Goal: Task Accomplishment & Management: Use online tool/utility

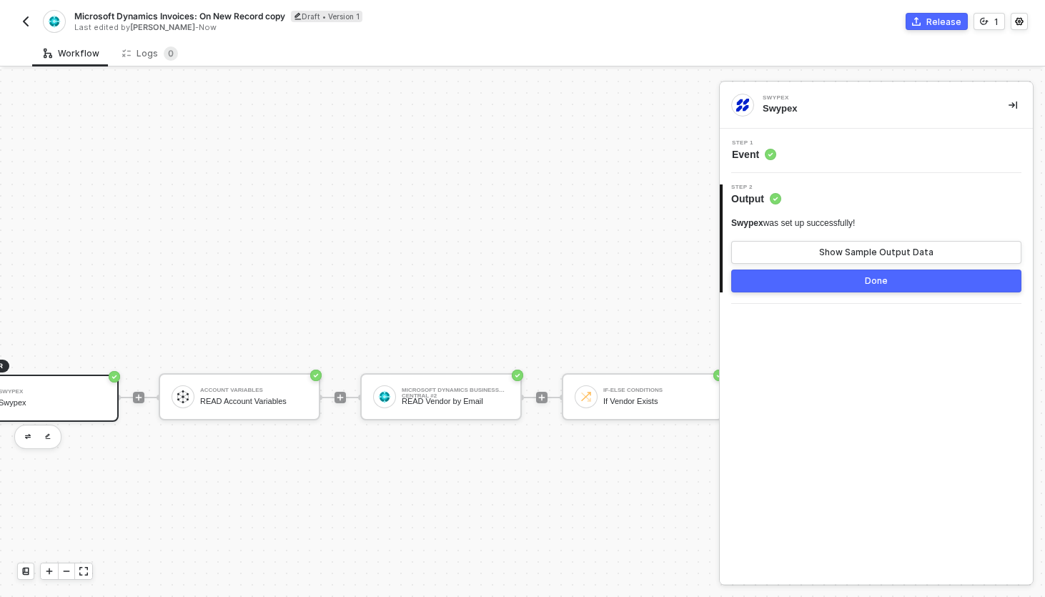
scroll to position [328, 0]
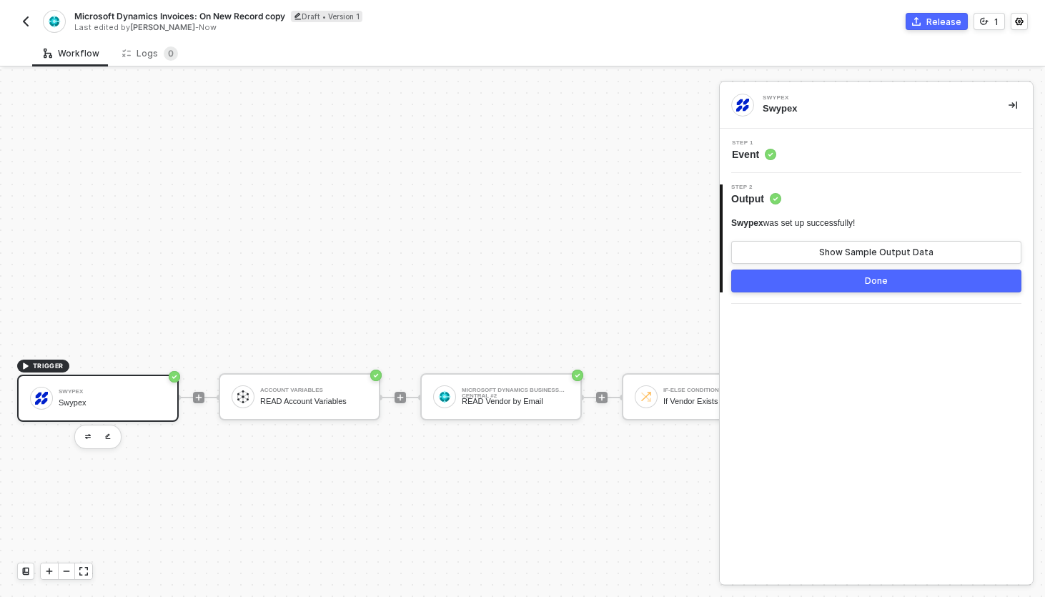
click at [244, 15] on span "Microsoft Dynamics Invoices: On New Record copy" at bounding box center [179, 16] width 211 height 12
click at [205, 19] on input "Microsoft Dynamics Invoices: On New Record copy" at bounding box center [195, 16] width 243 height 17
type input "Microsoft Dynamics Invoices: Historical Sync"
click at [340, 19] on div "Save" at bounding box center [337, 16] width 21 height 12
click at [90, 440] on button "button" at bounding box center [87, 436] width 17 height 17
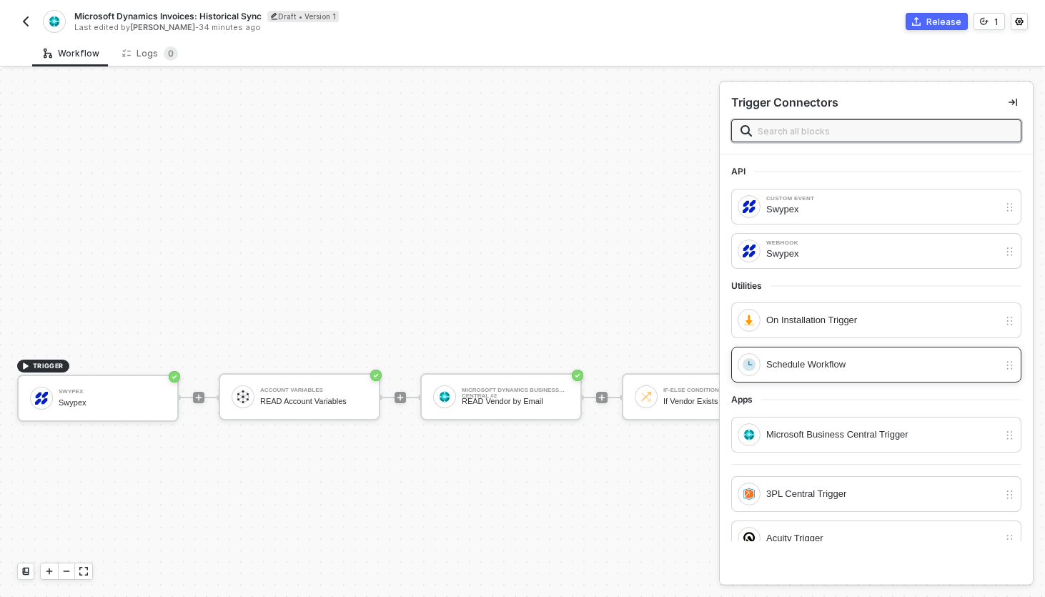
click at [811, 360] on div "Schedule Workflow" at bounding box center [882, 365] width 232 height 16
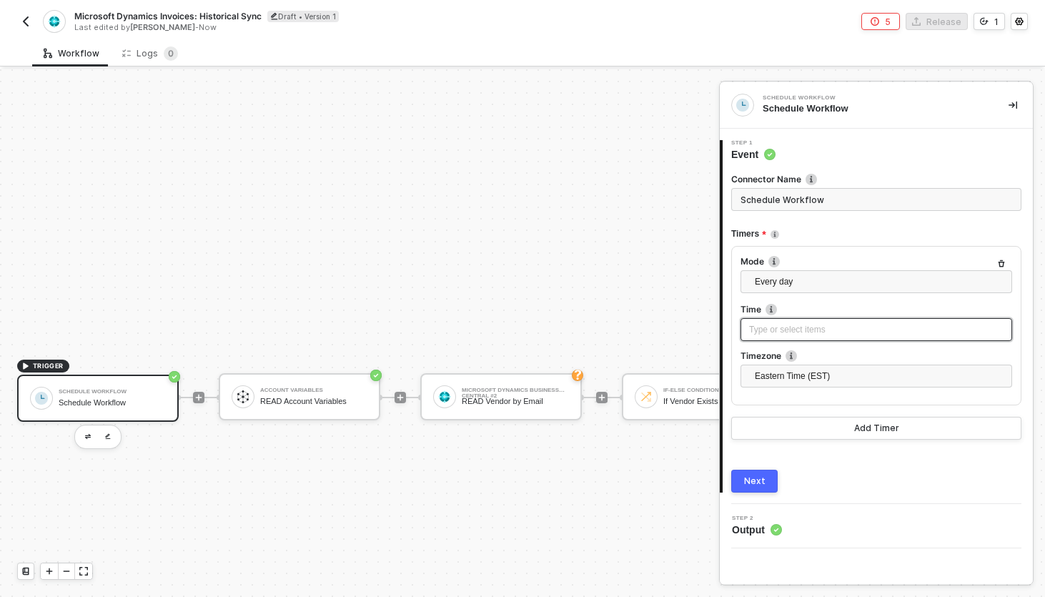
click at [804, 332] on div "Type or select items ﻿" at bounding box center [876, 330] width 255 height 14
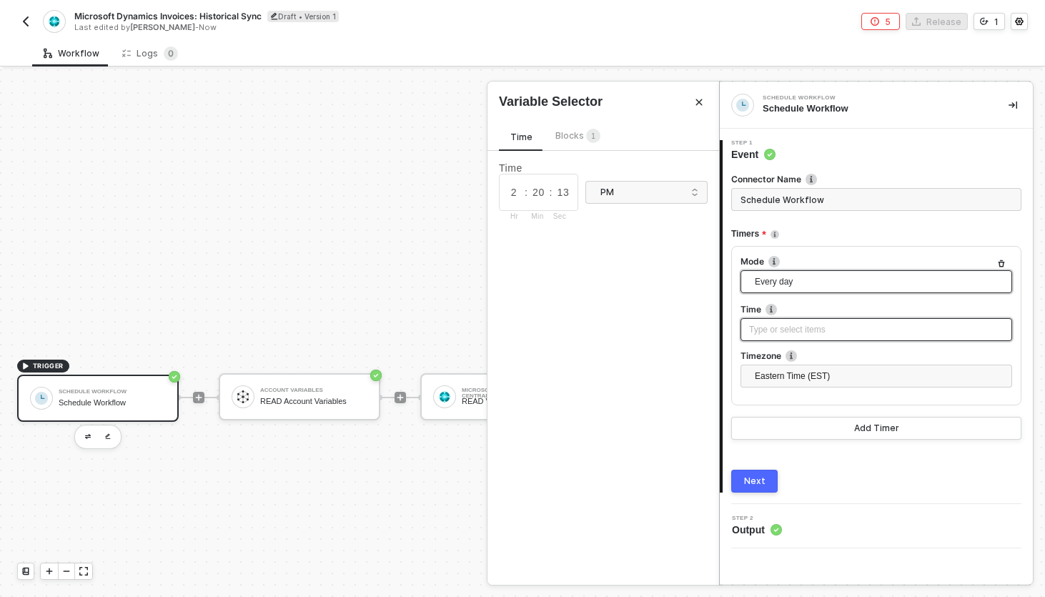
click at [819, 282] on span "Every day" at bounding box center [879, 281] width 249 height 21
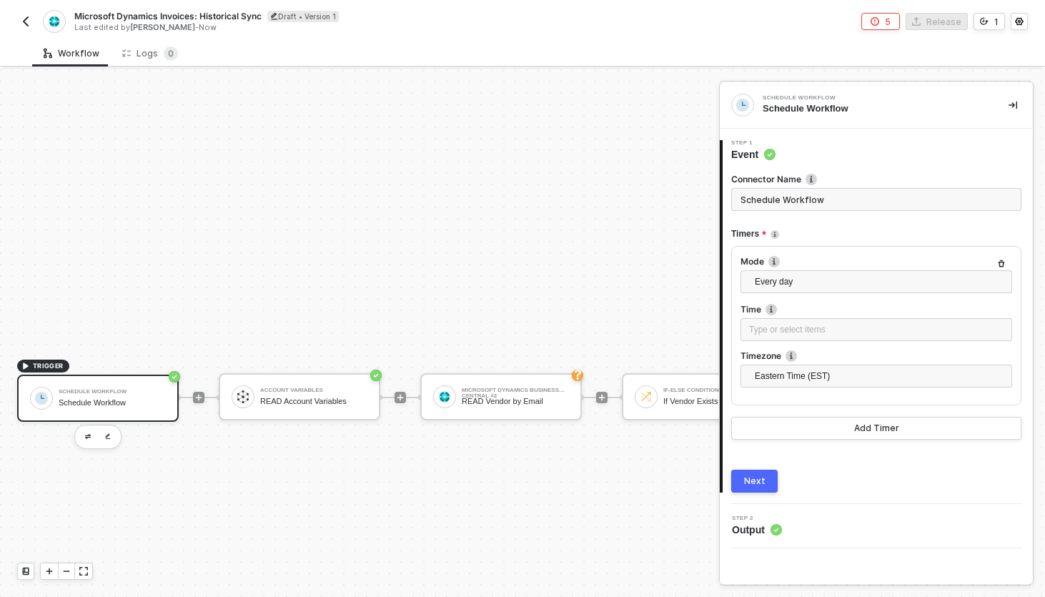
click at [842, 252] on div "Mode Every day Every hour Every day Every week Every month Every X Time Type or…" at bounding box center [876, 325] width 290 height 159
click at [796, 422] on button "Add Timer" at bounding box center [876, 428] width 290 height 23
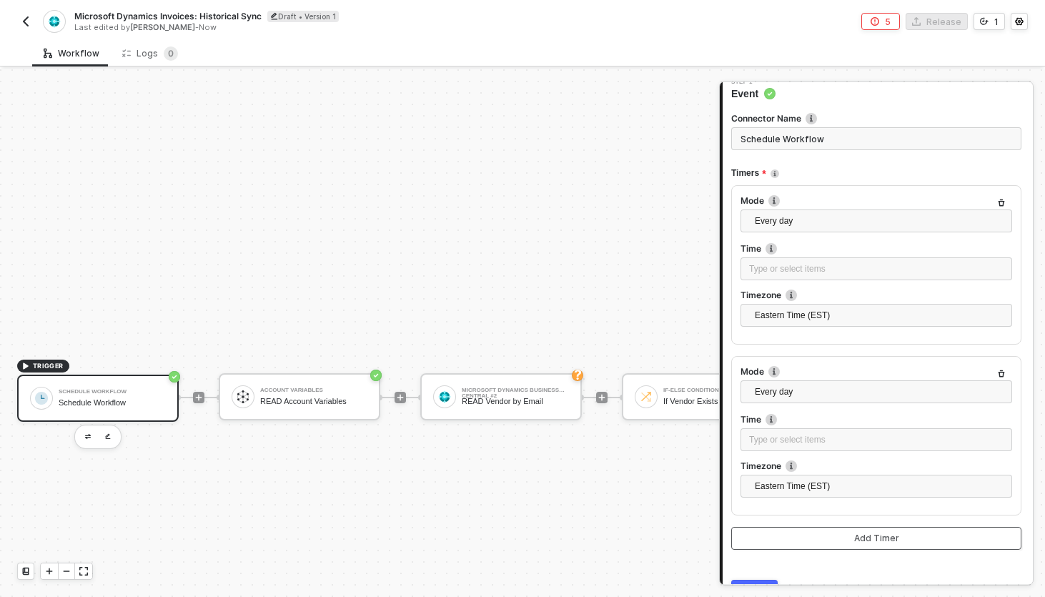
scroll to position [59, 0]
click at [1004, 379] on icon "button" at bounding box center [1001, 375] width 9 height 9
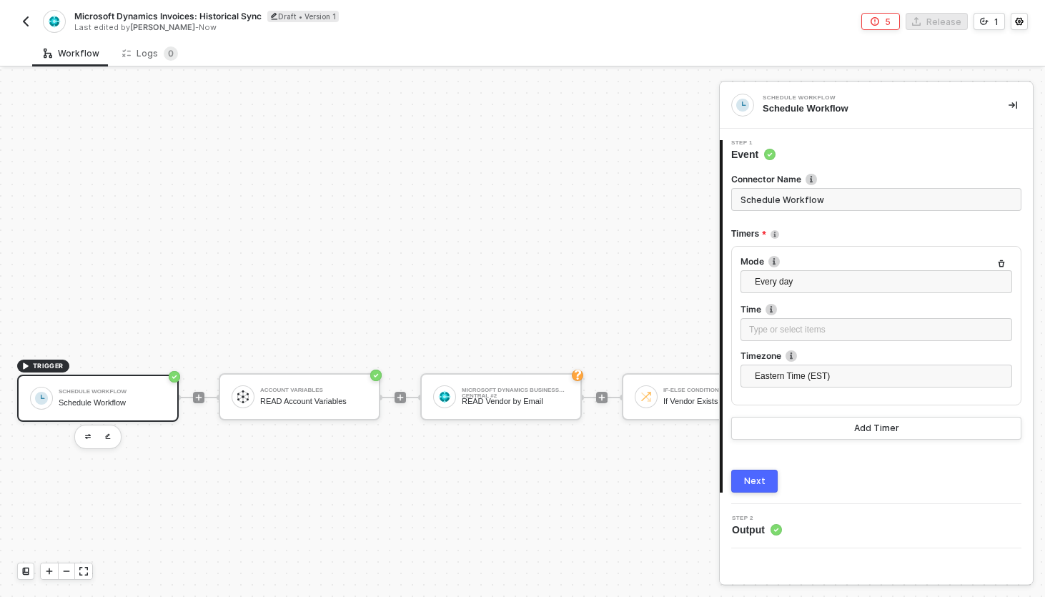
scroll to position [0, 0]
click at [86, 432] on button "button" at bounding box center [87, 436] width 17 height 17
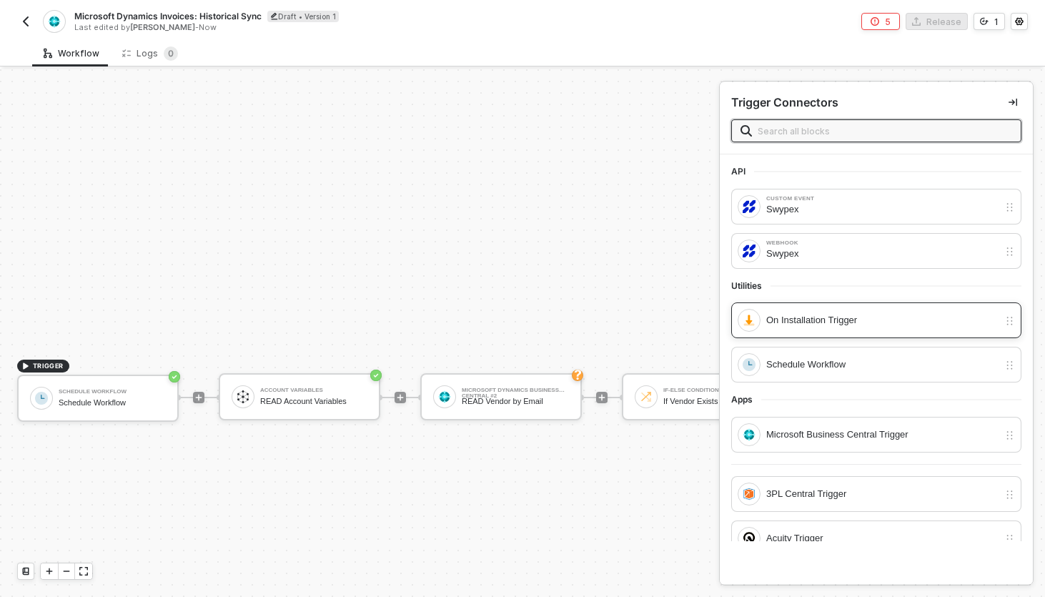
click at [816, 321] on div "On Installation Trigger" at bounding box center [882, 320] width 232 height 16
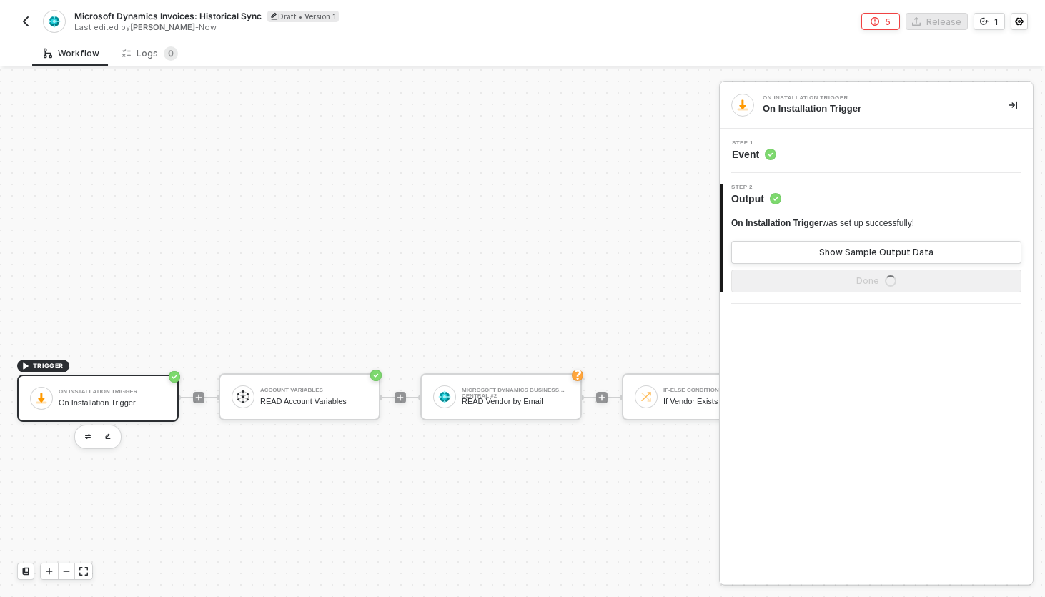
click at [129, 385] on div "On Installation Trigger On Installation Trigger" at bounding box center [112, 398] width 107 height 27
click at [822, 158] on div "Step 1 Event" at bounding box center [878, 150] width 310 height 21
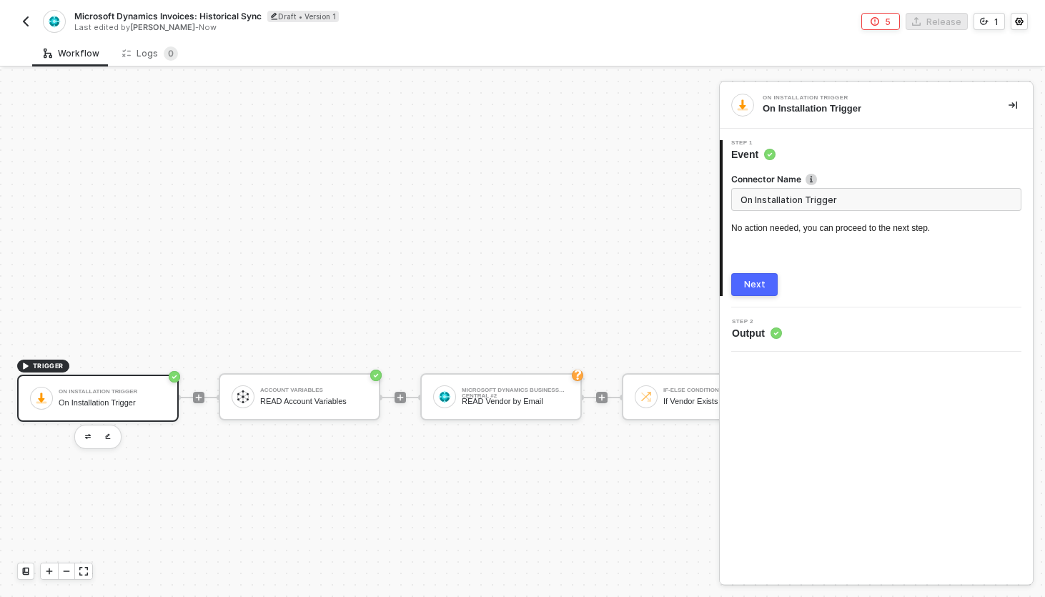
click at [819, 201] on input "On Installation Trigger" at bounding box center [876, 199] width 290 height 23
type input "On Installation"
click at [743, 290] on button "Next" at bounding box center [754, 284] width 46 height 23
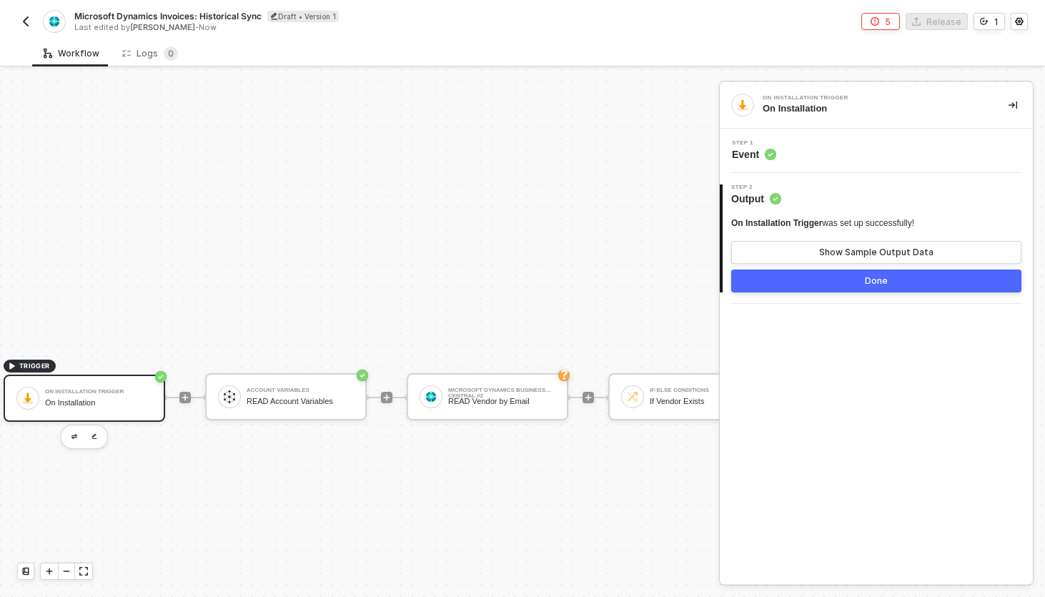
scroll to position [328, 0]
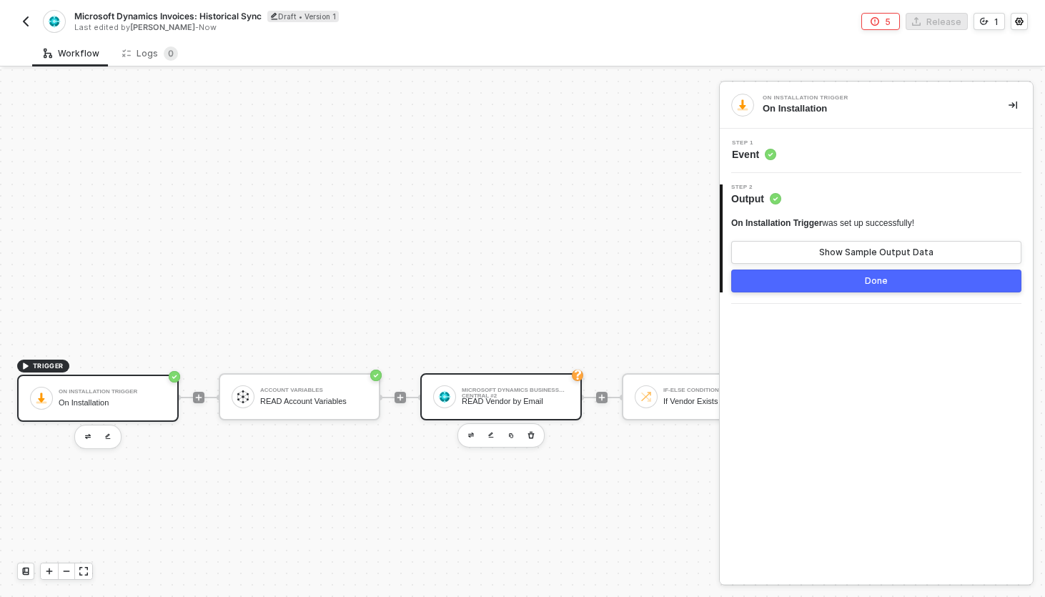
click at [482, 387] on div "Microsoft Dynamics Business Central #2" at bounding box center [515, 390] width 107 height 6
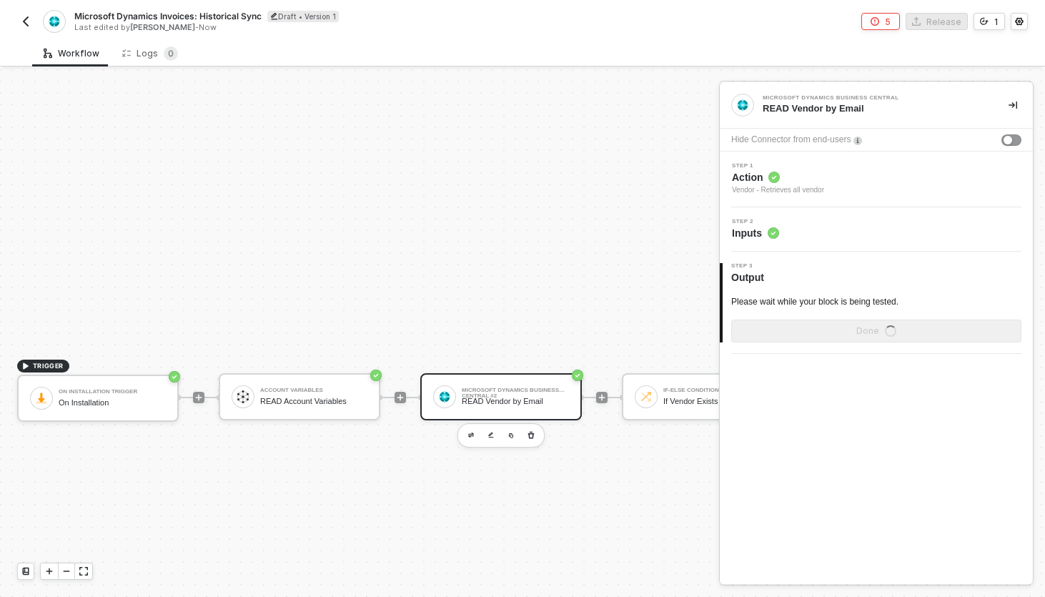
click at [880, 227] on div "Step 2 Inputs" at bounding box center [878, 229] width 310 height 21
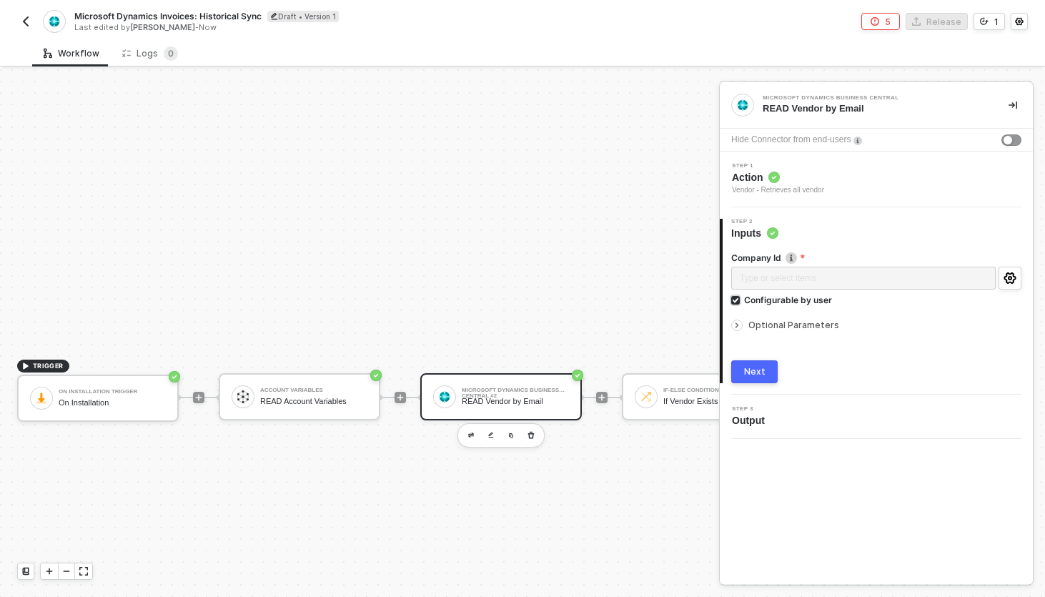
click at [773, 300] on div "Configurable by user" at bounding box center [788, 300] width 88 height 12
click at [741, 300] on input "Configurable by user" at bounding box center [736, 301] width 10 height 10
checkbox input "false"
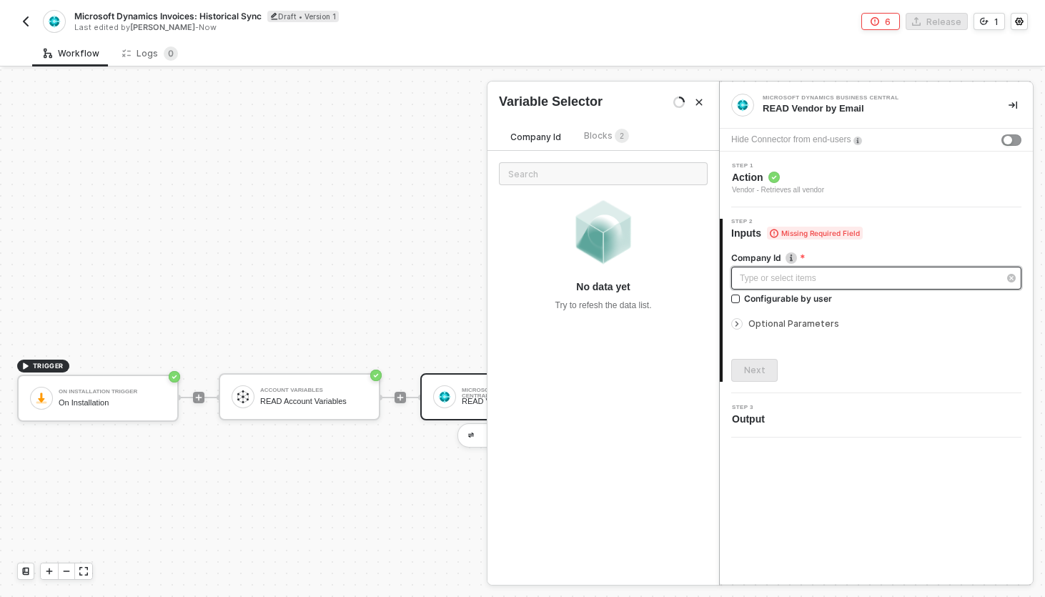
click at [796, 280] on div "Type or select items ﻿" at bounding box center [869, 279] width 259 height 14
click at [594, 131] on span "Blocks 2" at bounding box center [606, 135] width 45 height 11
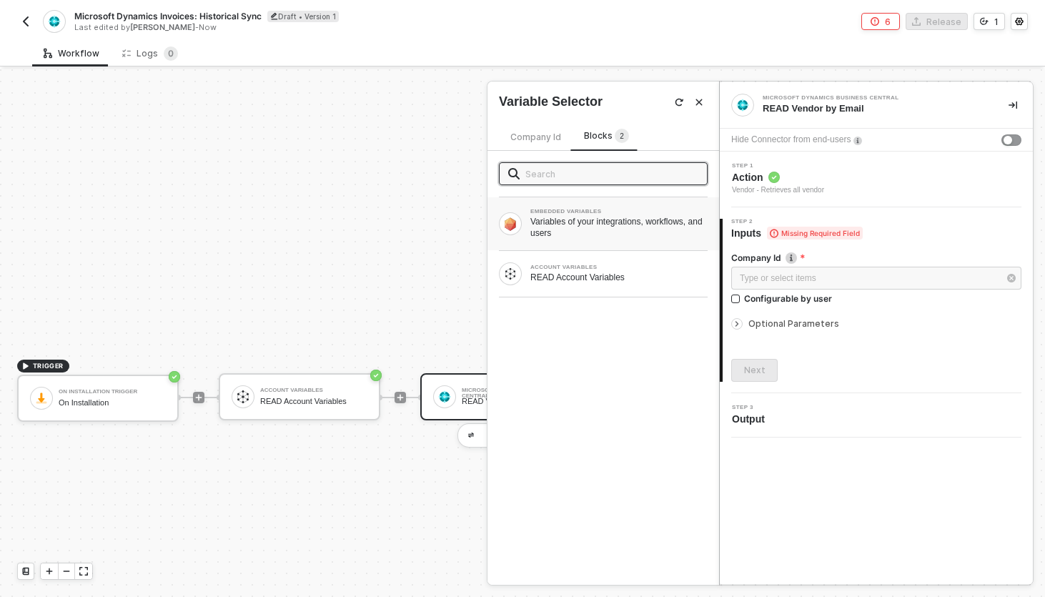
click at [593, 237] on div "Variables of your integrations, workflows, and users" at bounding box center [618, 227] width 177 height 23
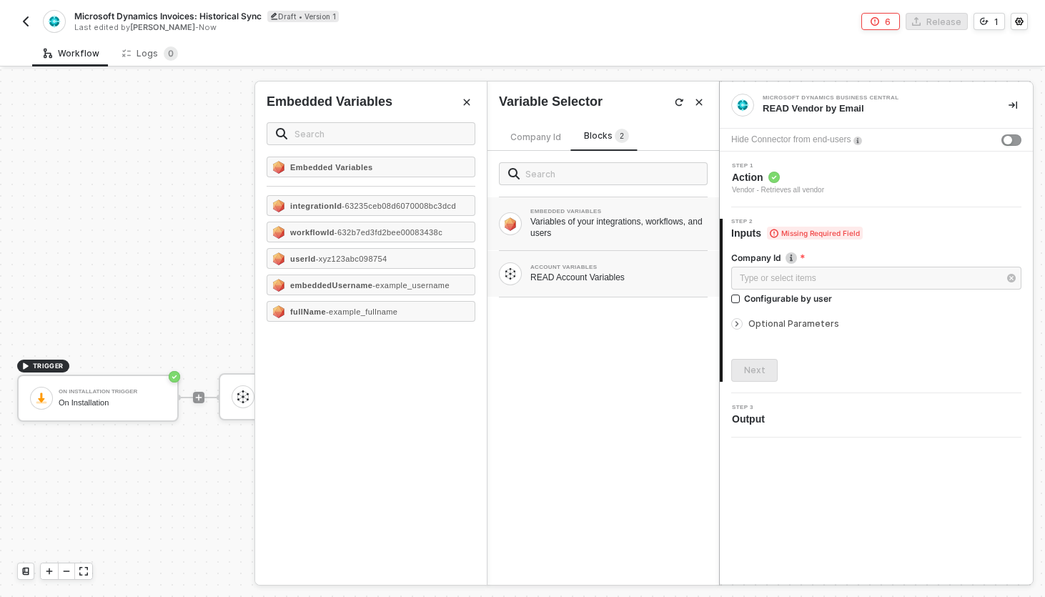
click at [598, 278] on div "READ Account Variables" at bounding box center [618, 277] width 177 height 11
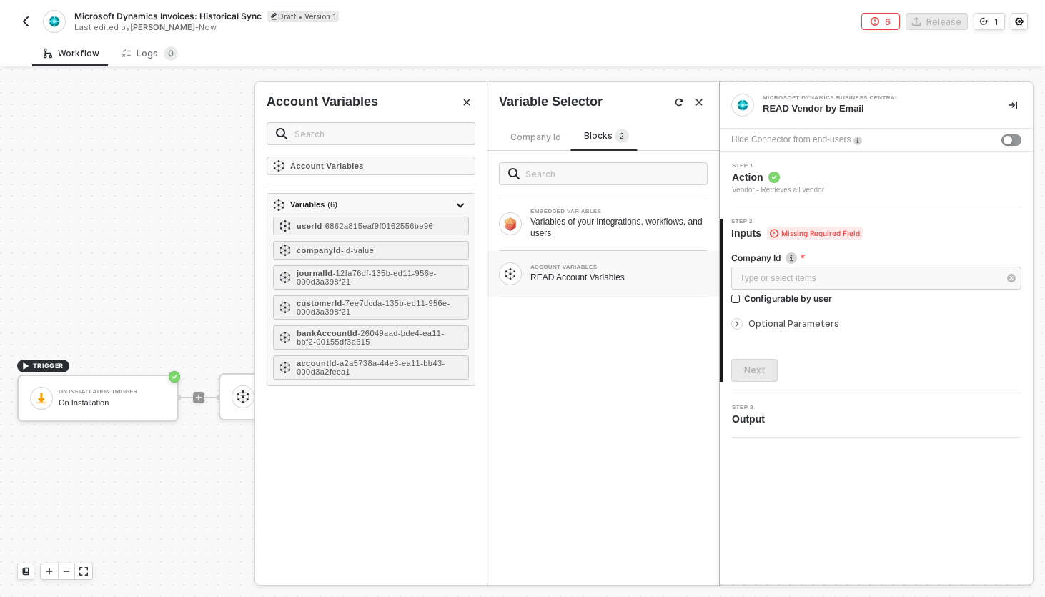
click at [550, 380] on div "EMBEDDED VARIABLES Variables of your integrations, workflows, and users ACCOUNT…" at bounding box center [604, 368] width 232 height 434
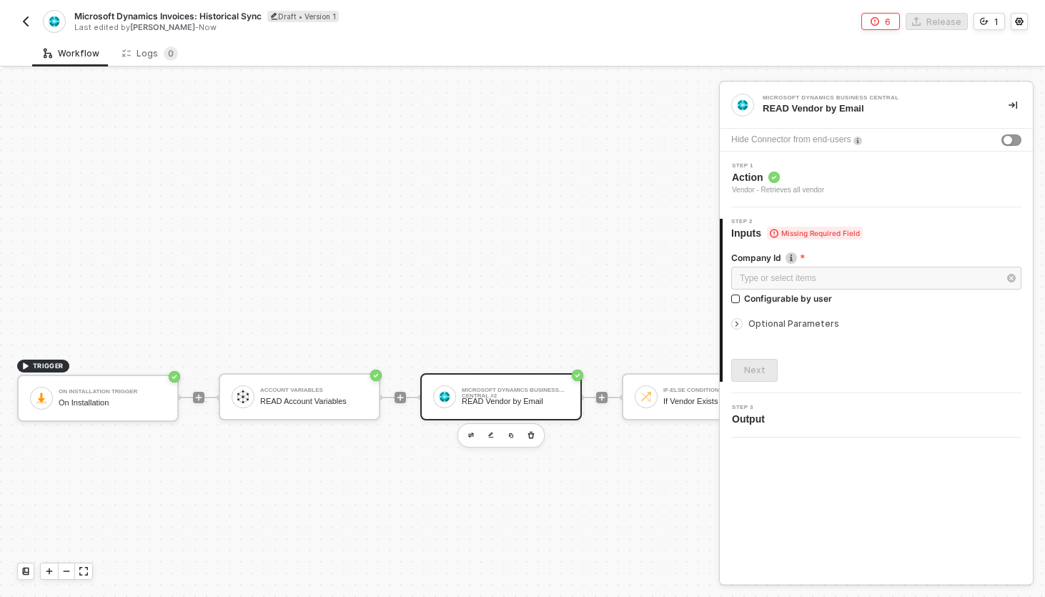
click at [226, 397] on div "Account Variables READ Account Variables" at bounding box center [300, 396] width 162 height 47
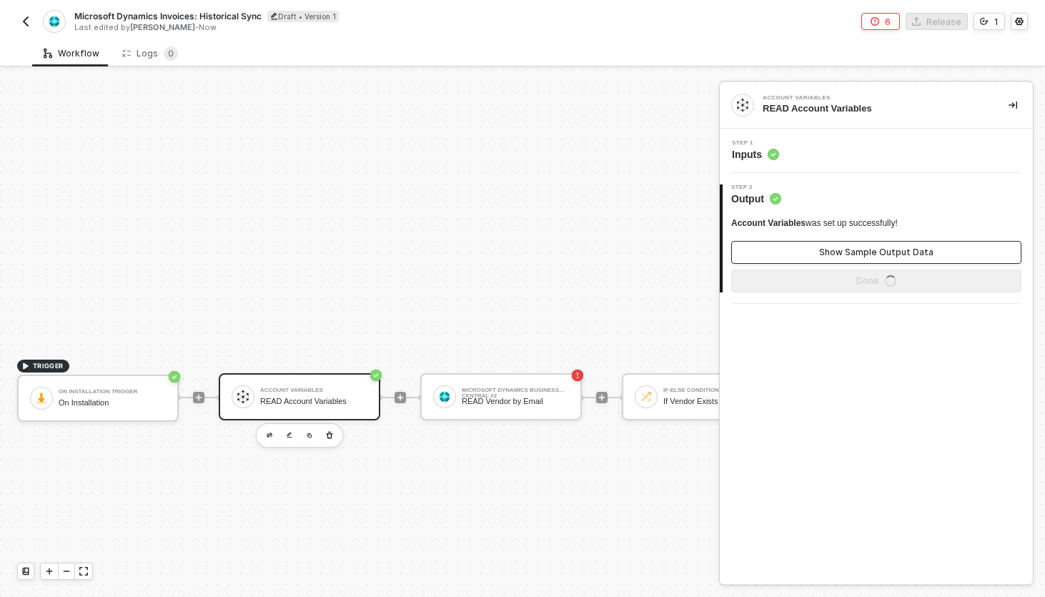
click at [800, 255] on button "Show Sample Output Data" at bounding box center [876, 252] width 290 height 23
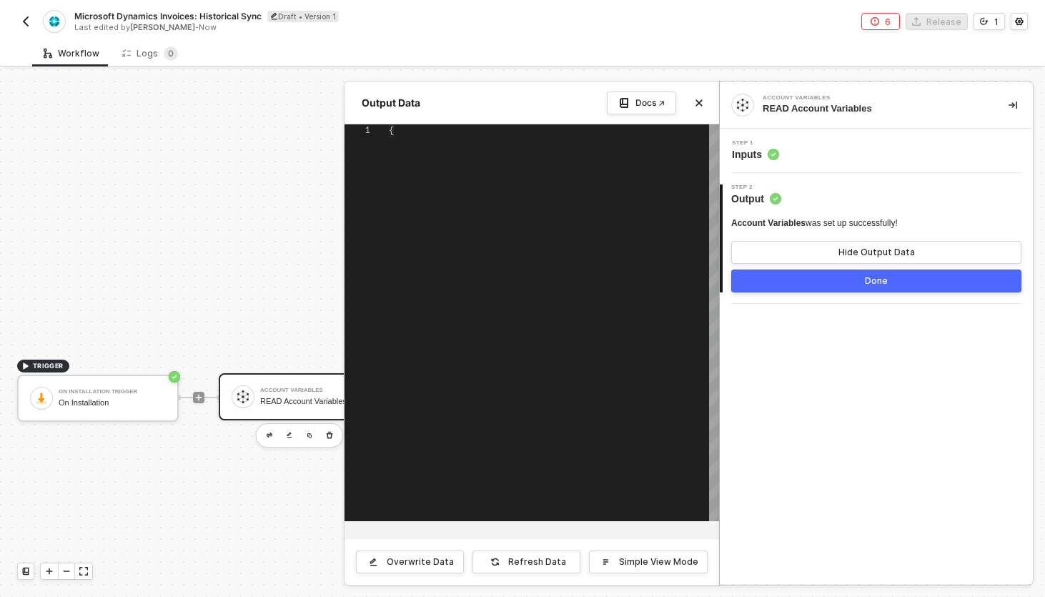
type textarea "{ "variables": { "userId": "6862a815eaf9f0162556be96", "companyId": "d0d0d64f-5…"
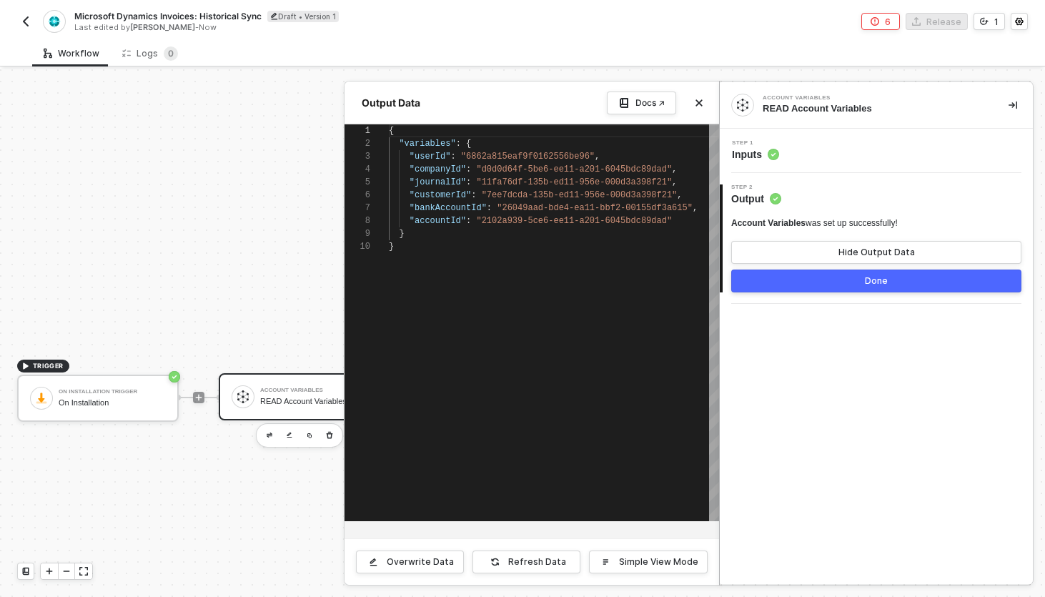
click at [125, 222] on div at bounding box center [522, 333] width 1045 height 528
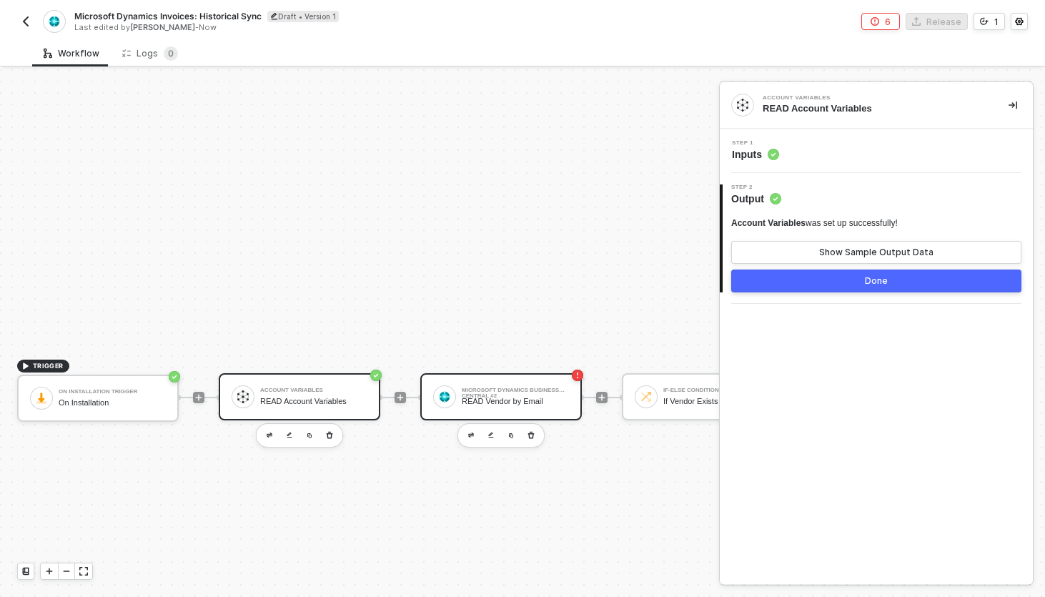
click at [477, 397] on div "READ Vendor by Email" at bounding box center [515, 401] width 107 height 9
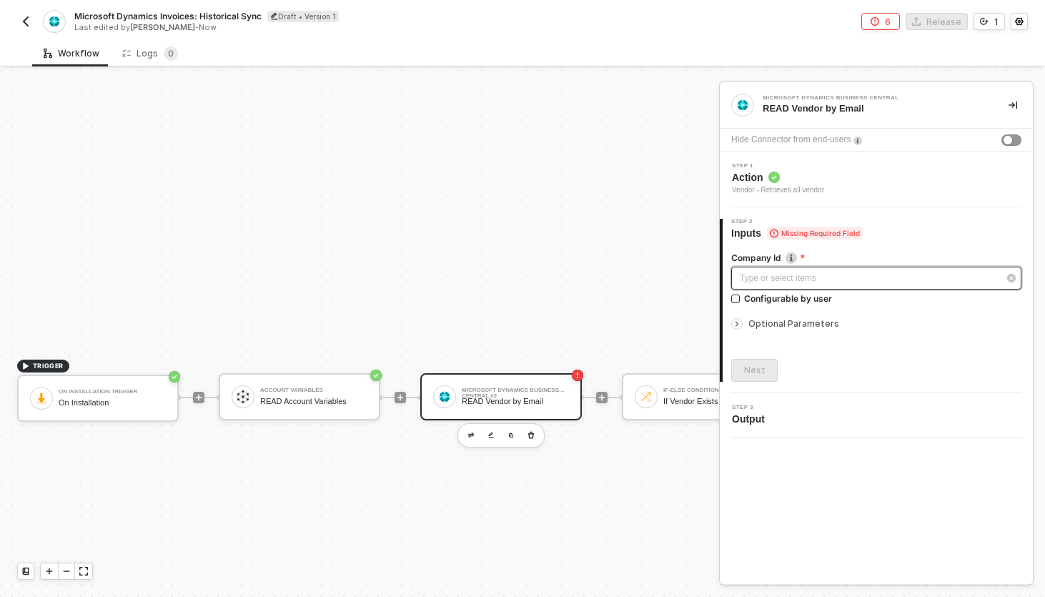
click at [798, 273] on div "Type or select items ﻿" at bounding box center [869, 279] width 259 height 14
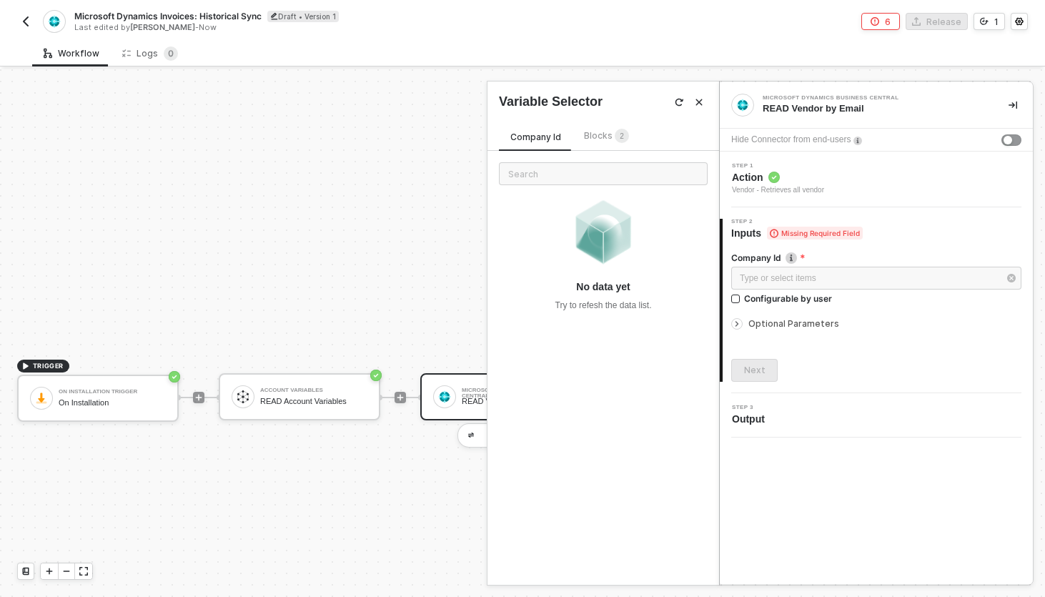
click at [584, 138] on span "Blocks 2" at bounding box center [606, 135] width 45 height 11
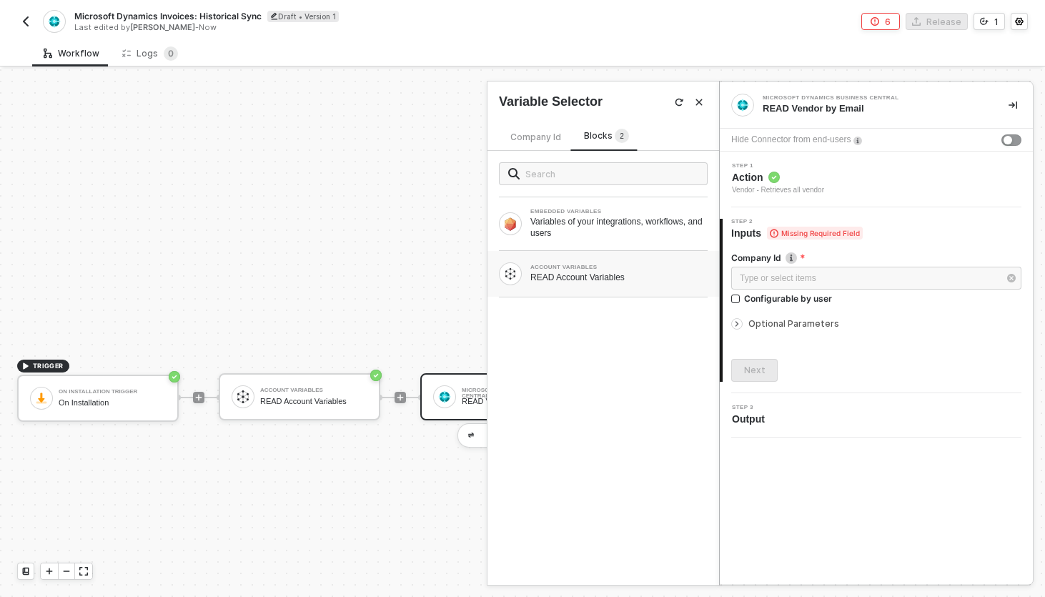
click at [571, 257] on div "ACCOUNT VARIABLES READ Account Variables" at bounding box center [604, 274] width 232 height 46
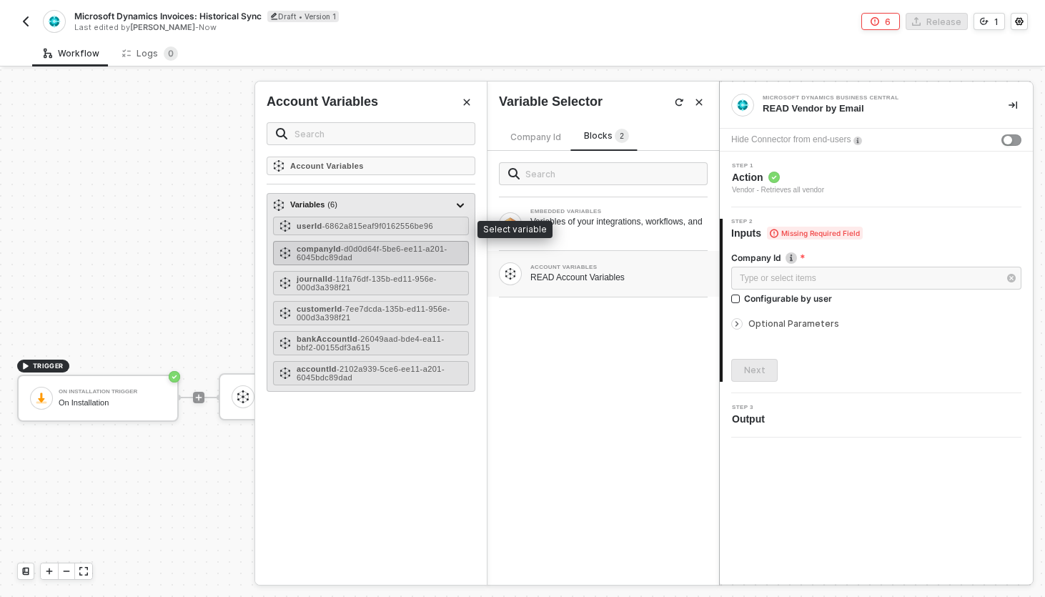
click at [392, 250] on span "- d0d0d64f-5be6-ee11-a201-6045bdc89dad" at bounding box center [372, 252] width 151 height 17
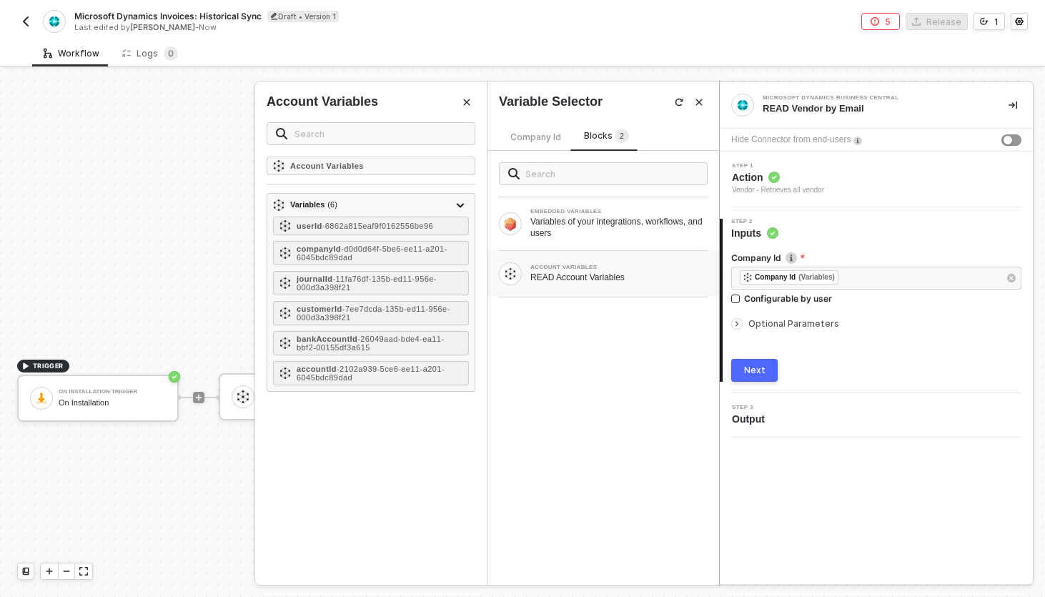
click at [911, 165] on div "Step 1 Action Vendor - Retrieves all vendor" at bounding box center [878, 179] width 310 height 33
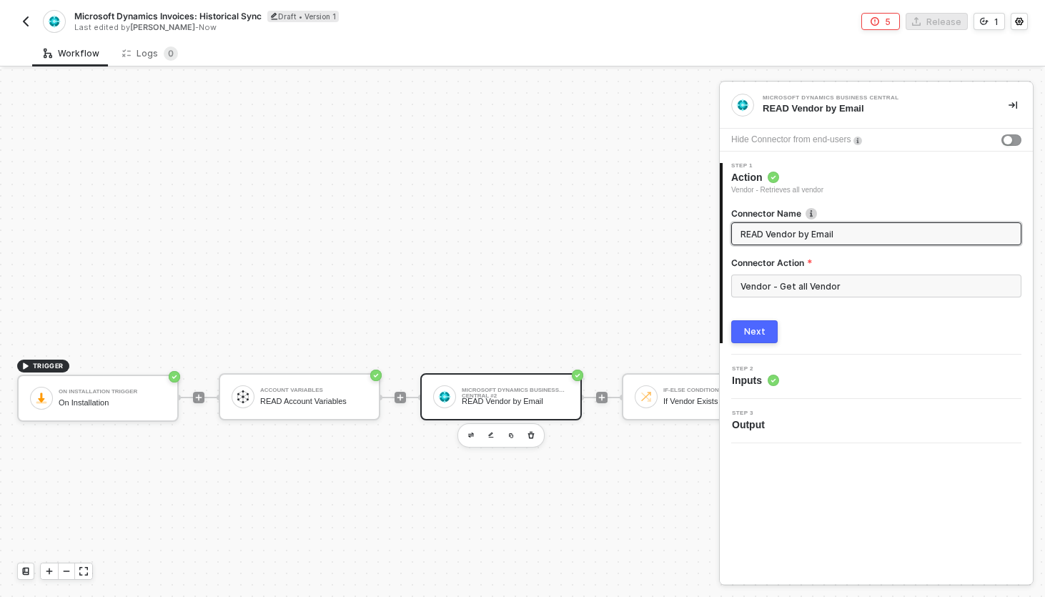
click at [786, 236] on input "READ Vendor by Email" at bounding box center [875, 234] width 269 height 16
click at [749, 331] on div "Next" at bounding box center [754, 331] width 21 height 11
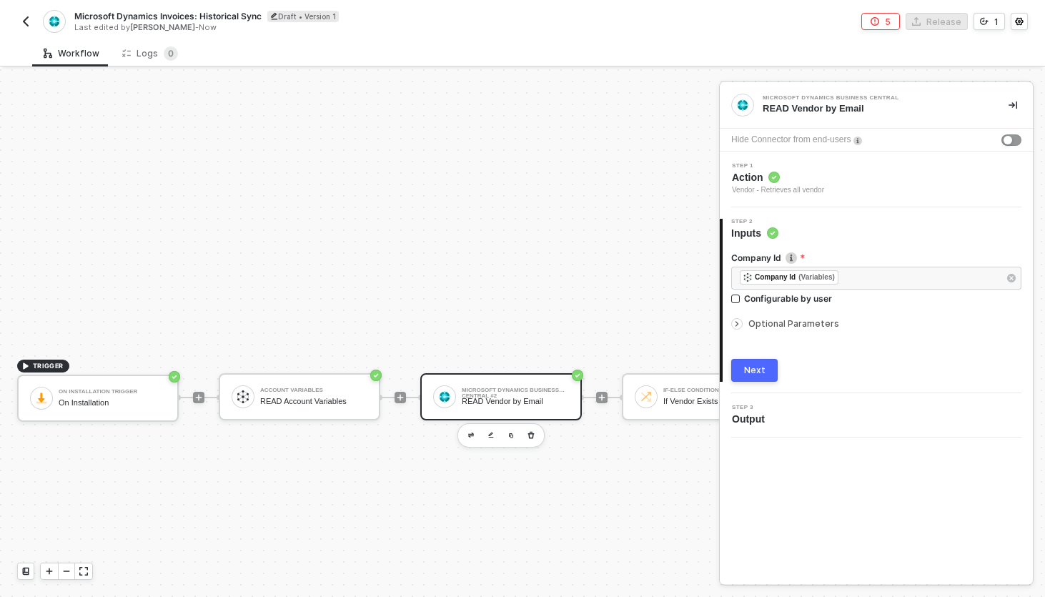
click at [749, 367] on div "Next" at bounding box center [754, 370] width 21 height 11
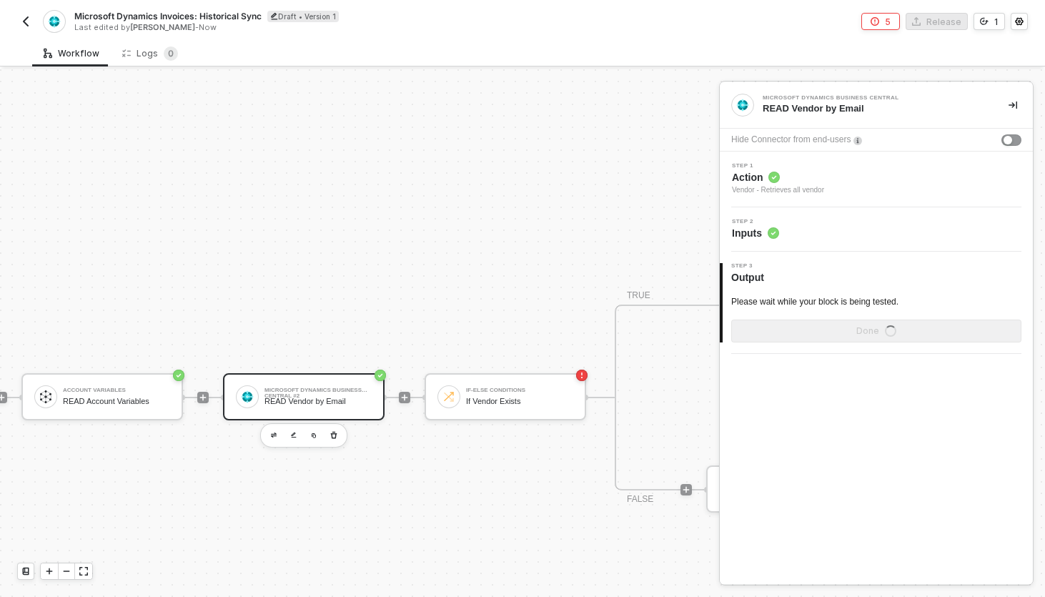
scroll to position [328, 213]
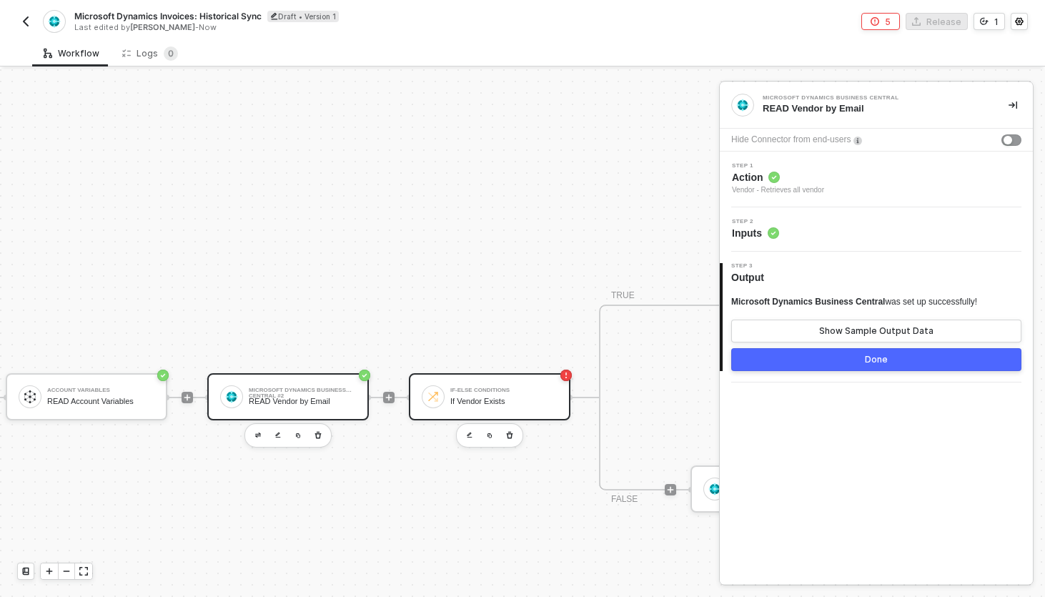
click at [476, 383] on div "If-Else Conditions If Vendor Exists" at bounding box center [503, 396] width 107 height 27
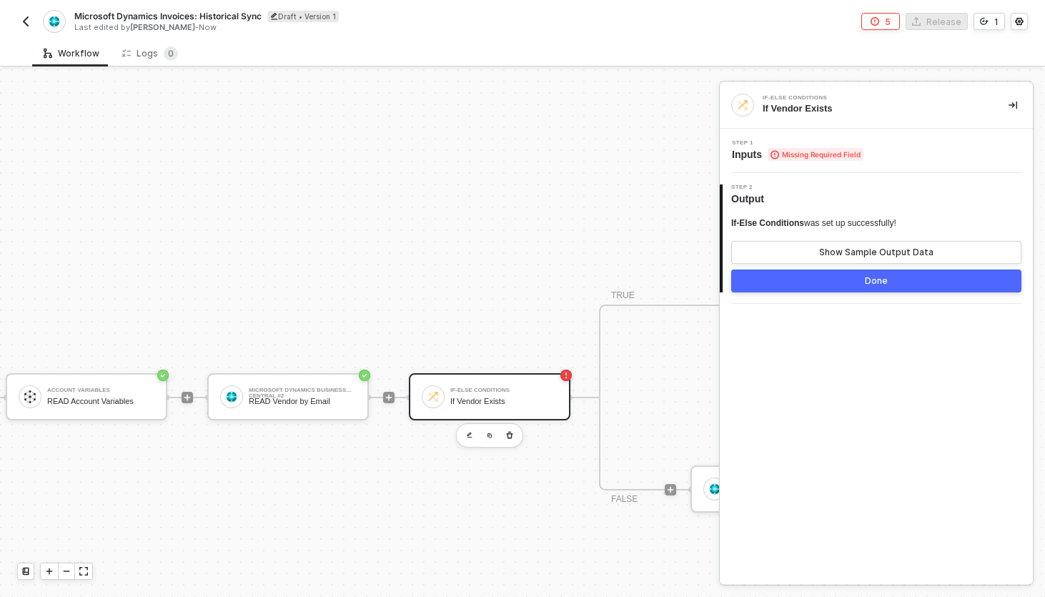
click at [835, 152] on span "Missing Required Field" at bounding box center [816, 154] width 96 height 13
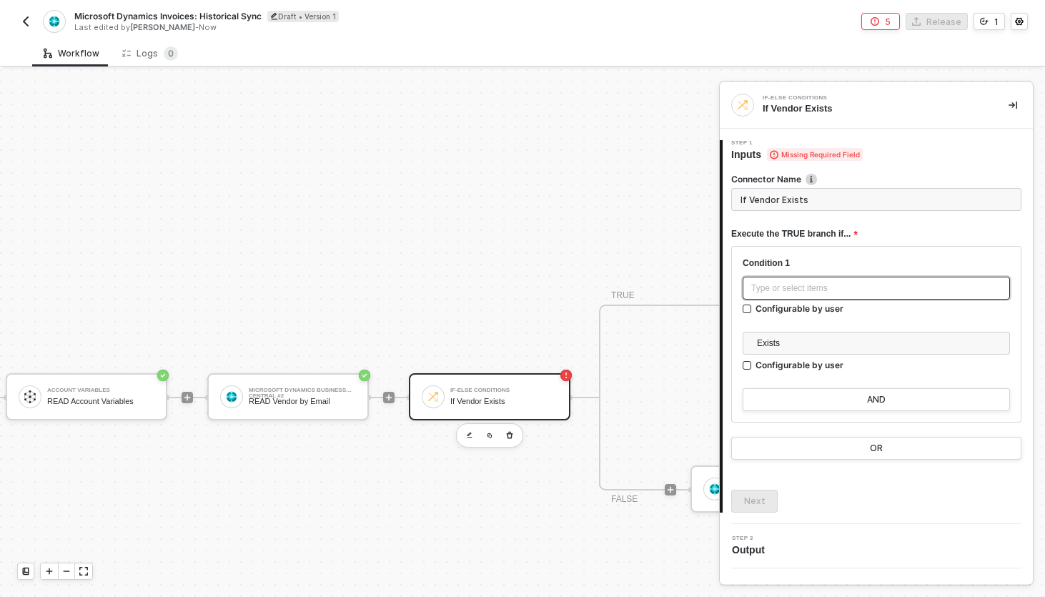
click at [804, 287] on div "Type or select items ﻿" at bounding box center [876, 289] width 250 height 14
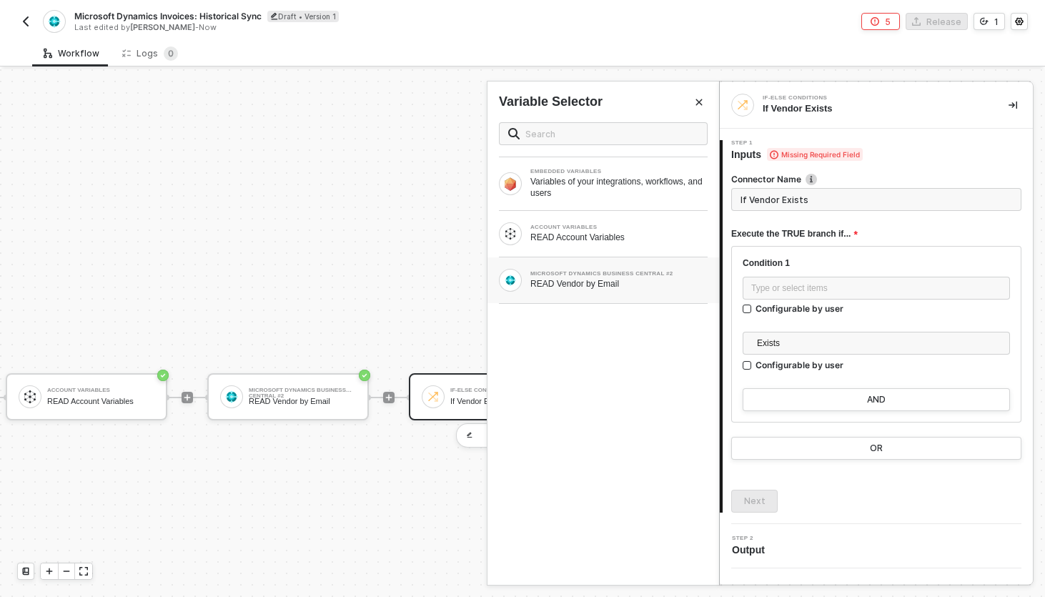
click at [603, 285] on div "READ Vendor by Email" at bounding box center [618, 283] width 177 height 11
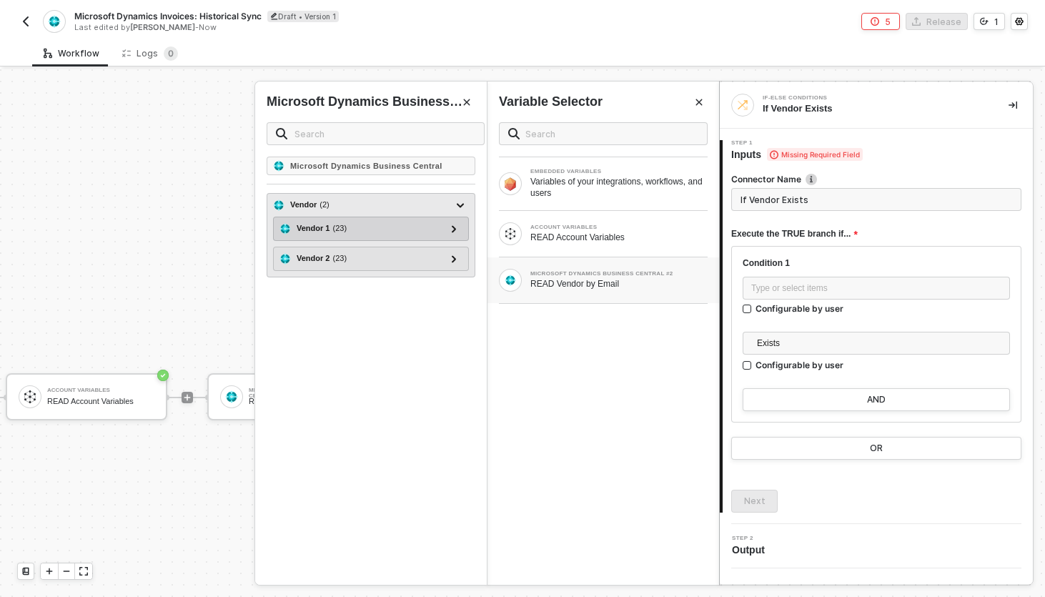
click at [380, 222] on div "Vendor 1 ( 23 )" at bounding box center [363, 228] width 166 height 17
type input "Only continue if Vendor 1 Exists"
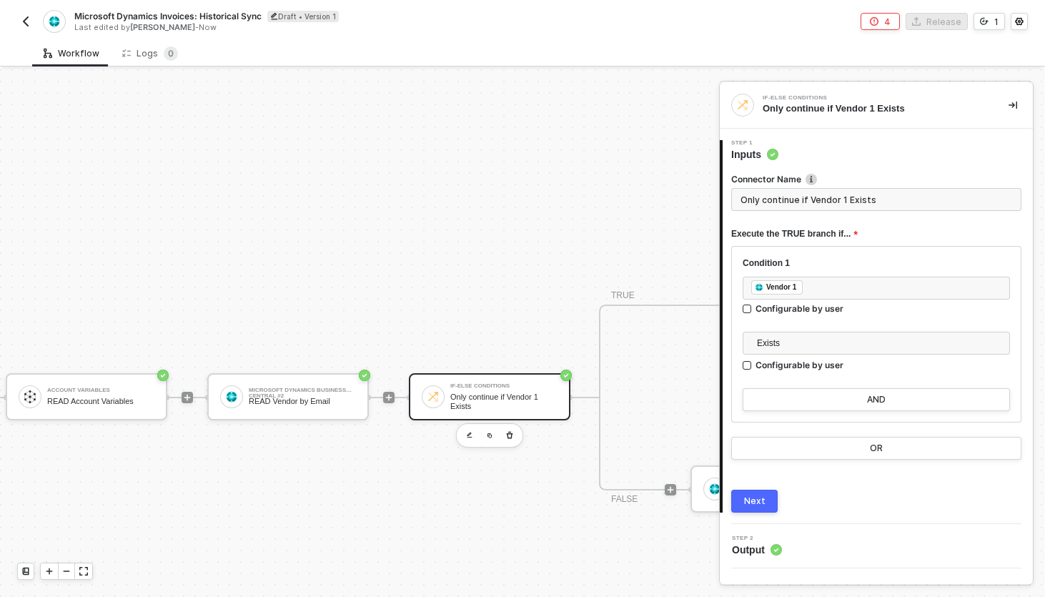
click at [757, 500] on div "Next" at bounding box center [754, 500] width 21 height 11
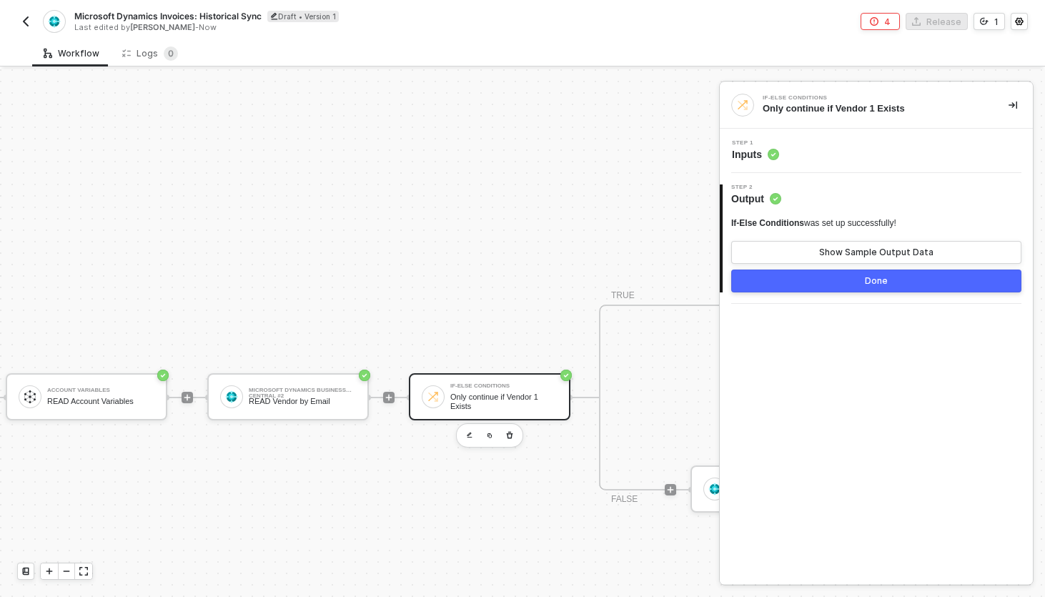
click at [809, 151] on div "Step 1 Inputs" at bounding box center [878, 150] width 310 height 21
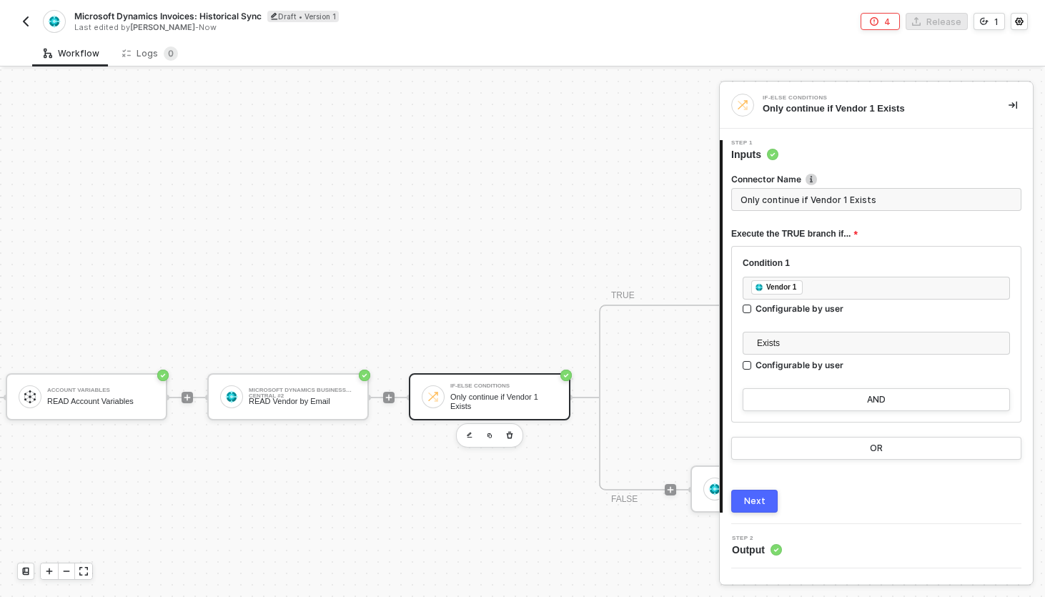
click at [789, 200] on input "Only continue if Vendor 1 Exists" at bounding box center [876, 199] width 290 height 23
type input "If Vendor Exists"
click at [754, 508] on button "Next" at bounding box center [754, 501] width 46 height 23
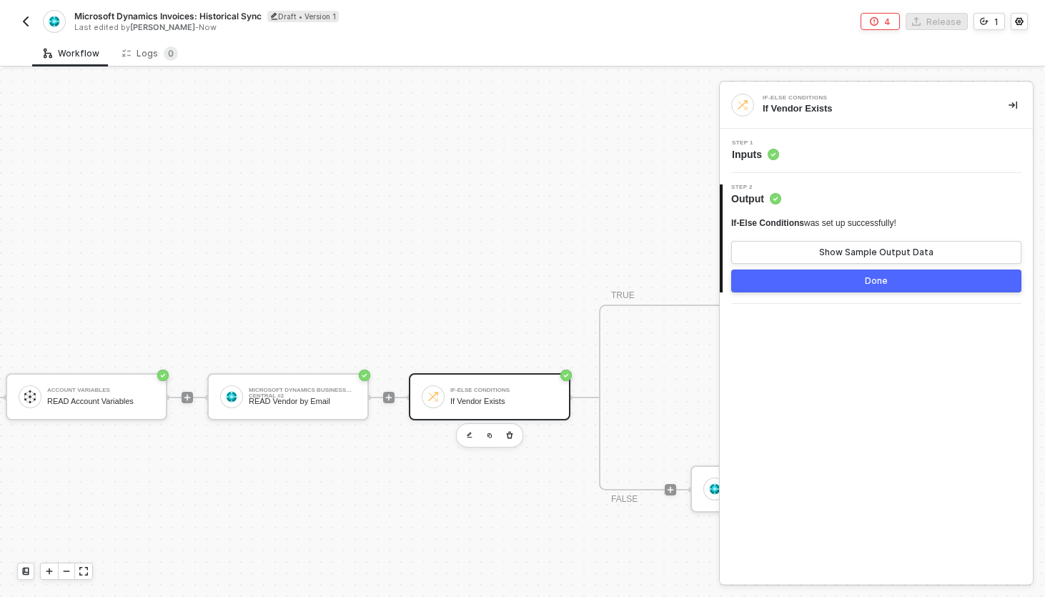
click at [781, 280] on button "Done" at bounding box center [876, 281] width 290 height 23
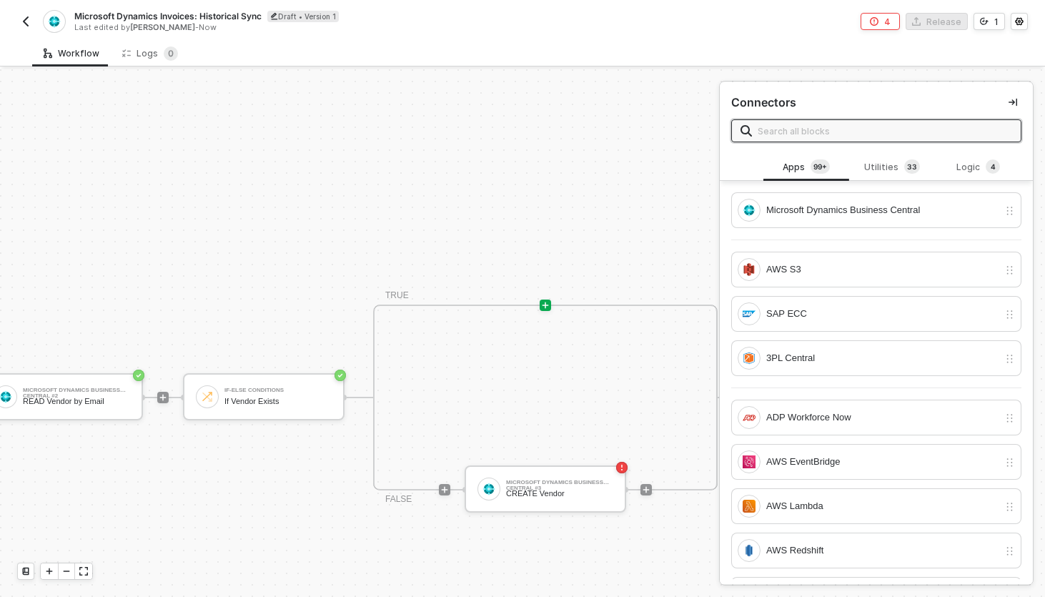
scroll to position [328, 482]
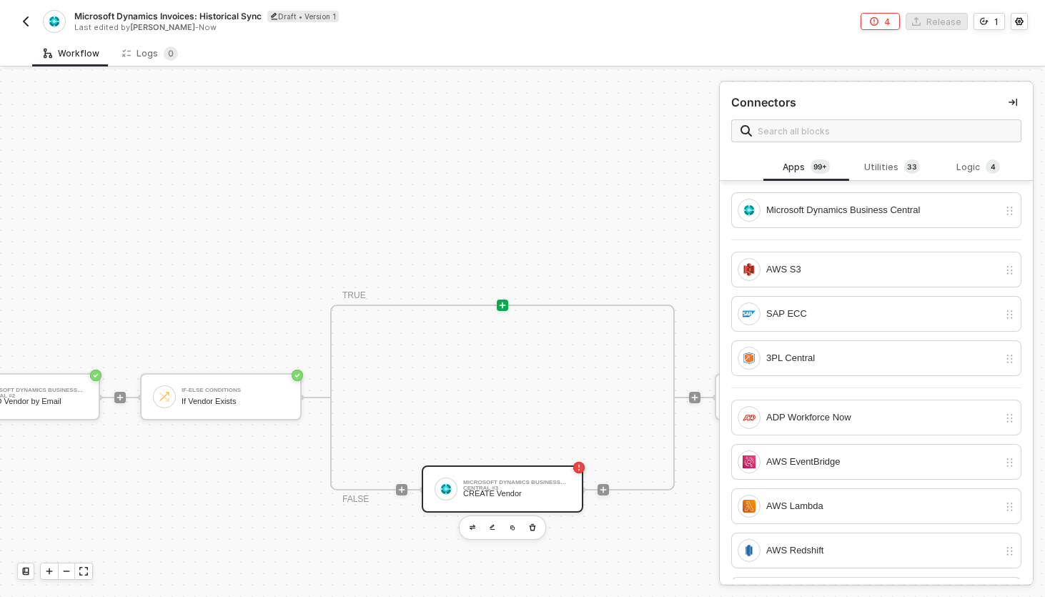
click at [520, 486] on div "Microsoft Dynamics Business Central #3 CREATE Vendor" at bounding box center [516, 488] width 107 height 27
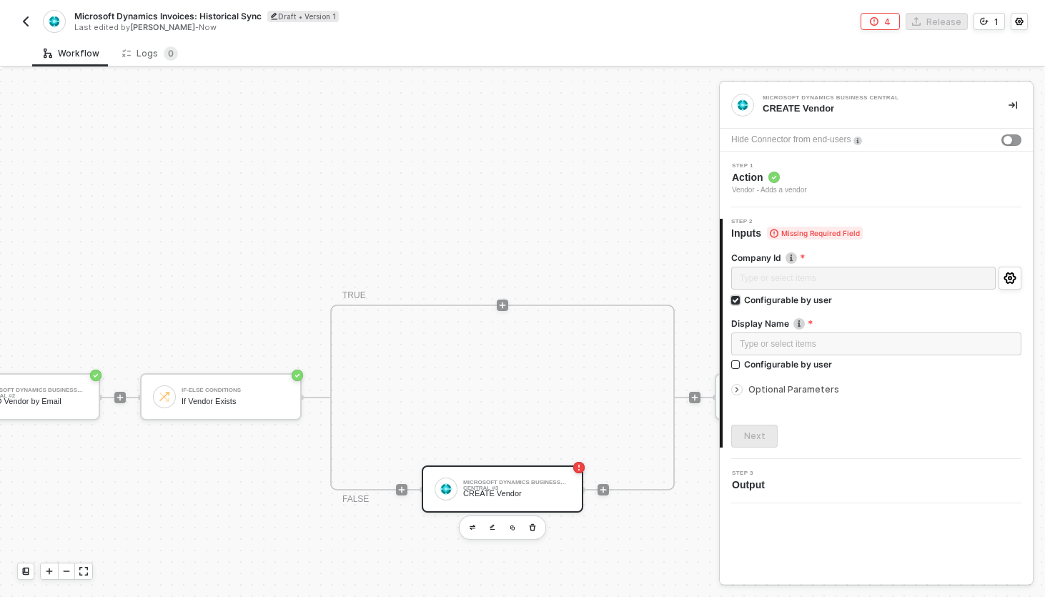
click at [779, 302] on div "Configurable by user" at bounding box center [788, 300] width 88 height 12
click at [741, 302] on input "Configurable by user" at bounding box center [736, 301] width 10 height 10
checkbox input "false"
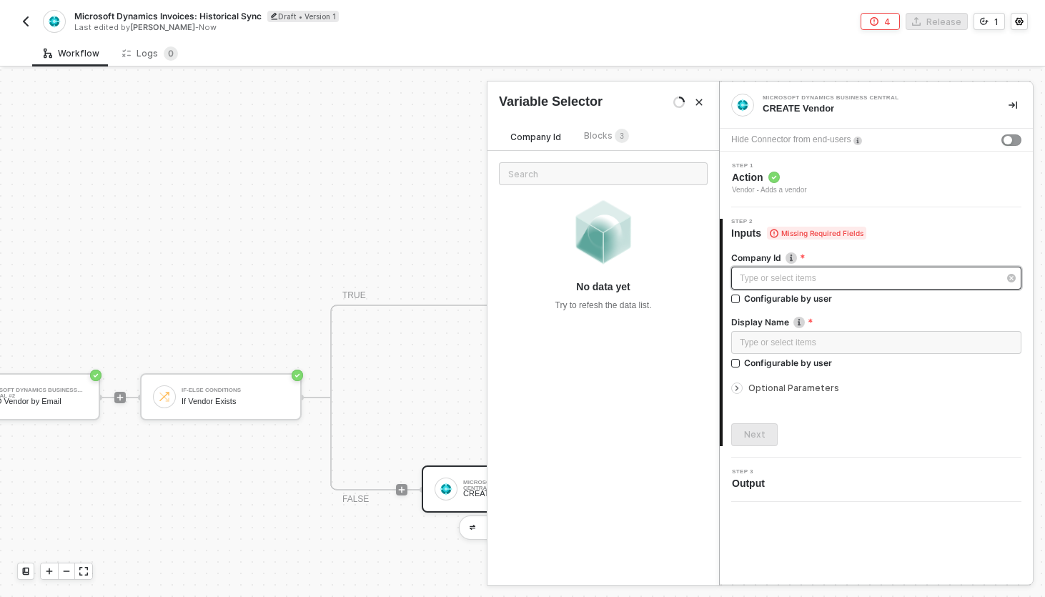
click at [779, 277] on div "Type or select items ﻿" at bounding box center [869, 279] width 259 height 14
click at [606, 138] on span "Blocks 3" at bounding box center [606, 135] width 45 height 11
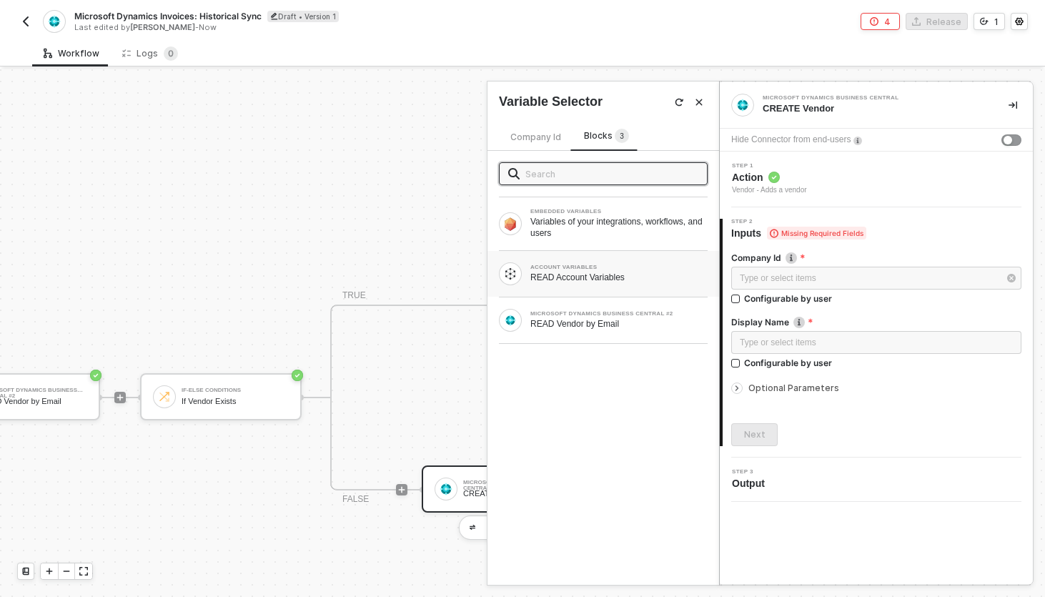
click at [550, 272] on div "READ Account Variables" at bounding box center [618, 277] width 177 height 11
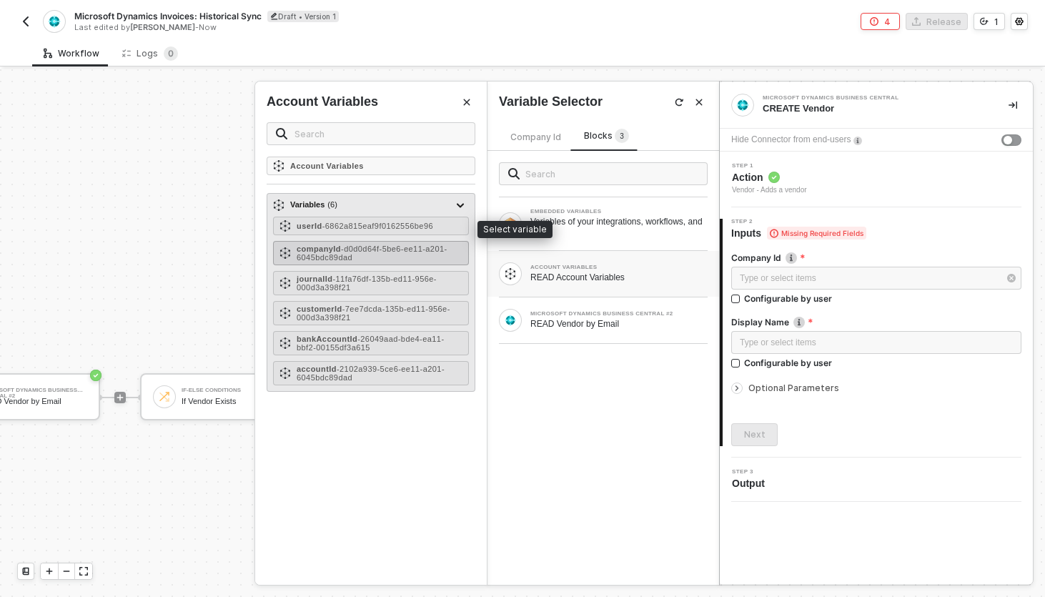
click at [410, 250] on span "- d0d0d64f-5be6-ee11-a201-6045bdc89dad" at bounding box center [372, 252] width 151 height 17
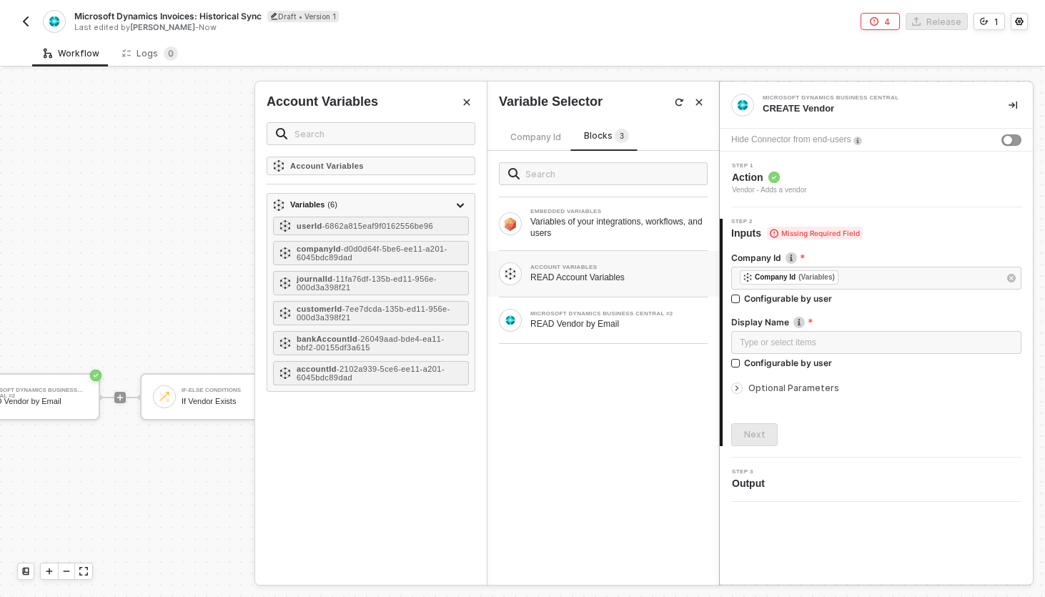
click at [934, 423] on div "Next" at bounding box center [876, 434] width 290 height 23
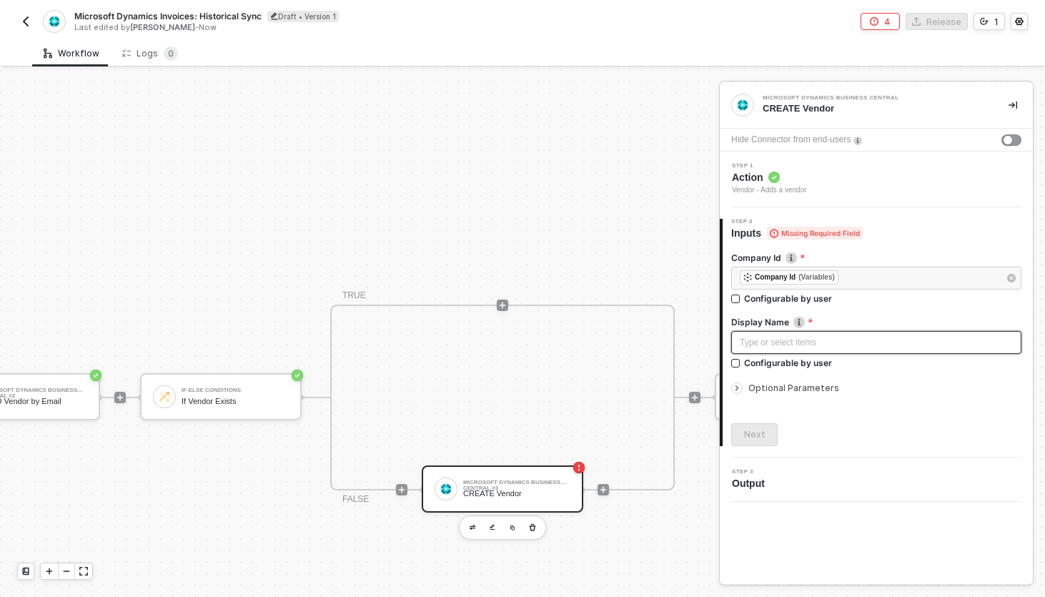
click at [806, 350] on div "Type or select items ﻿" at bounding box center [876, 342] width 290 height 23
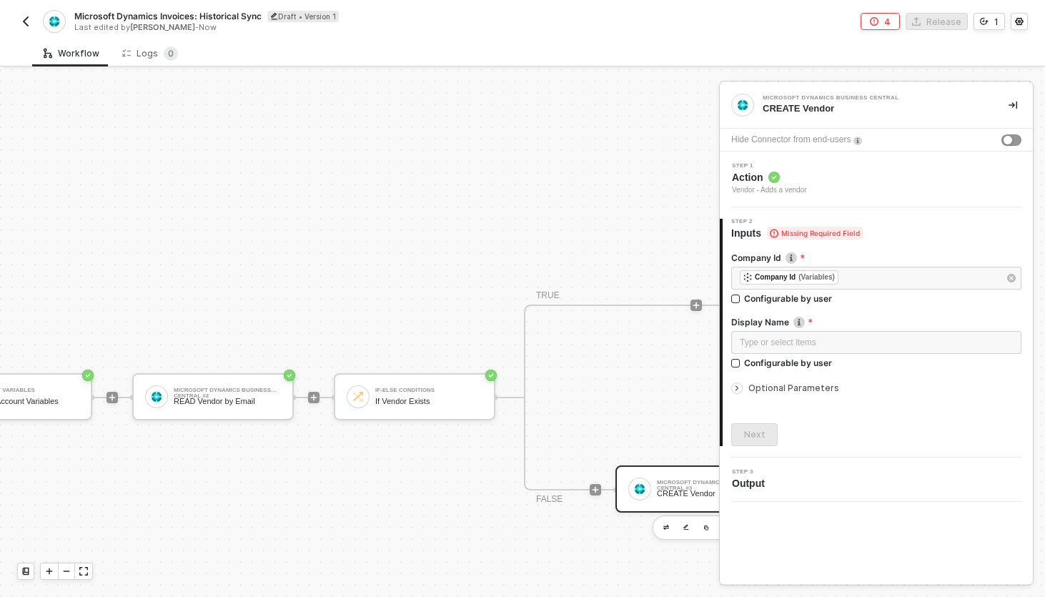
scroll to position [328, 200]
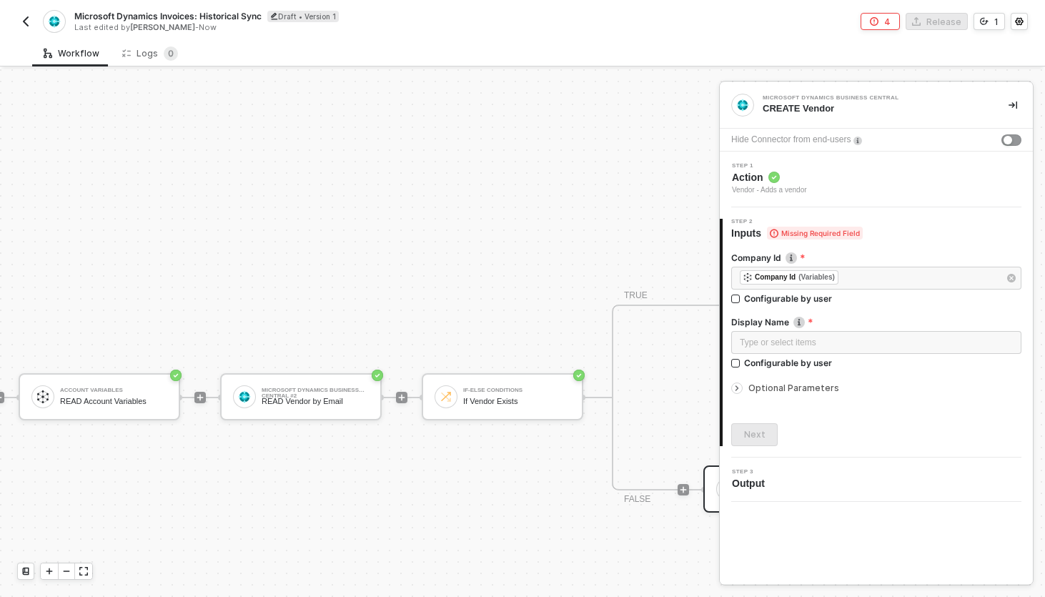
click at [26, 17] on img "button" at bounding box center [25, 21] width 11 height 11
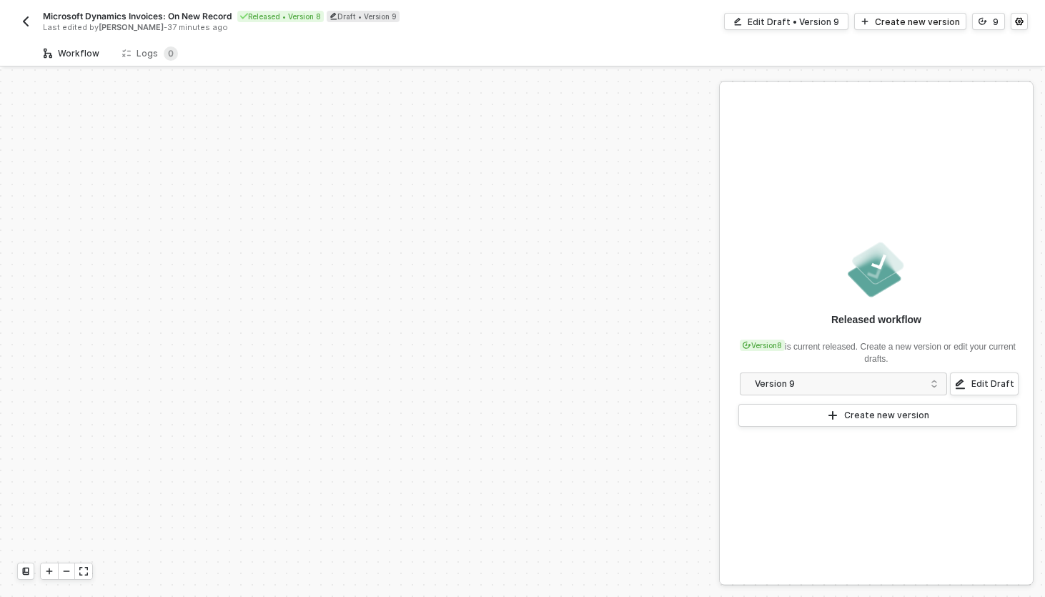
scroll to position [328, 0]
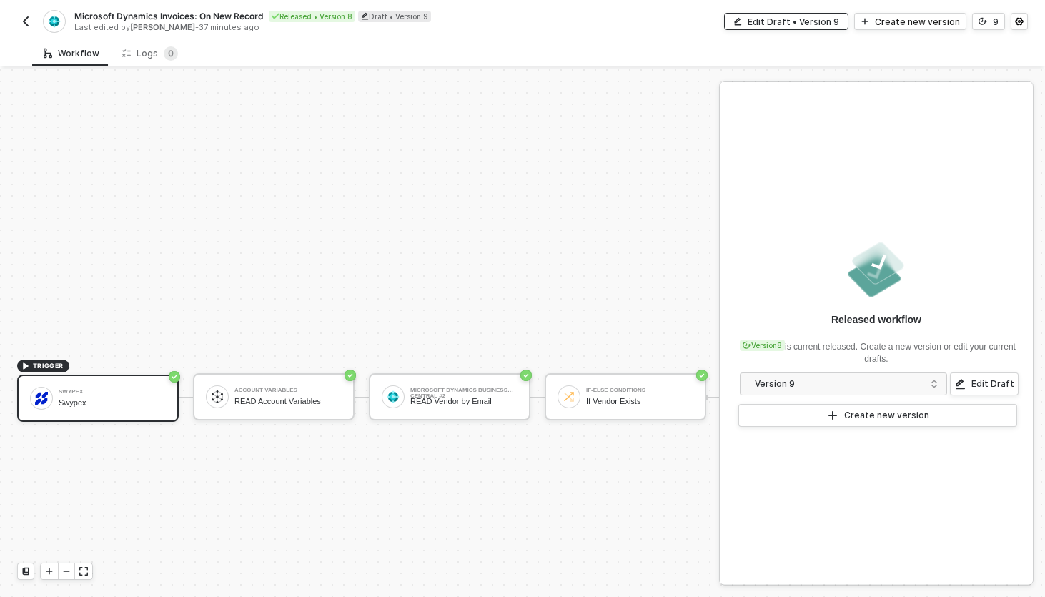
click at [754, 26] on button "Edit Draft • Version 9" at bounding box center [786, 21] width 124 height 17
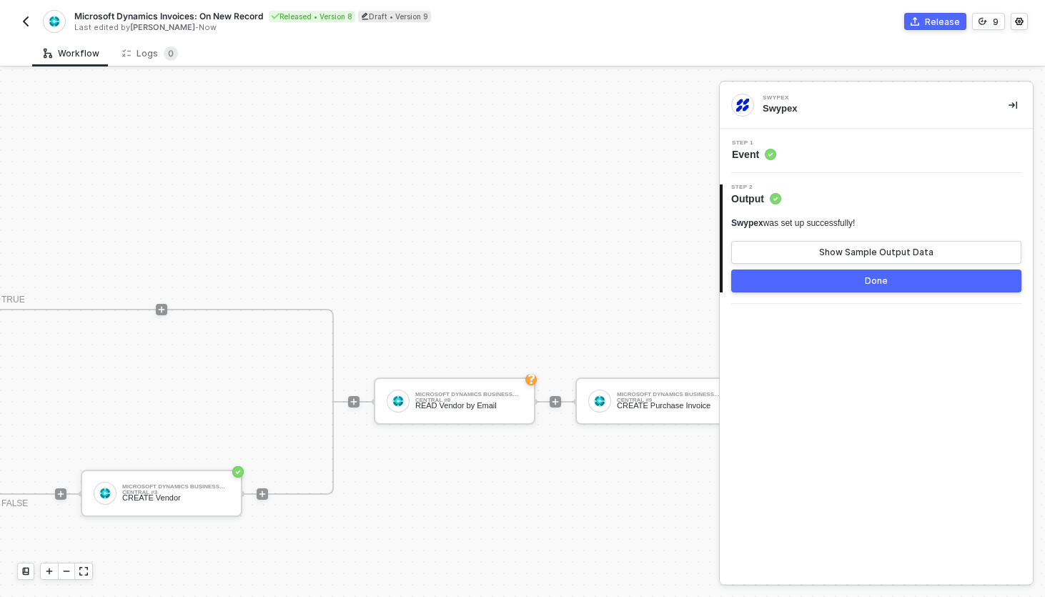
scroll to position [503, 856]
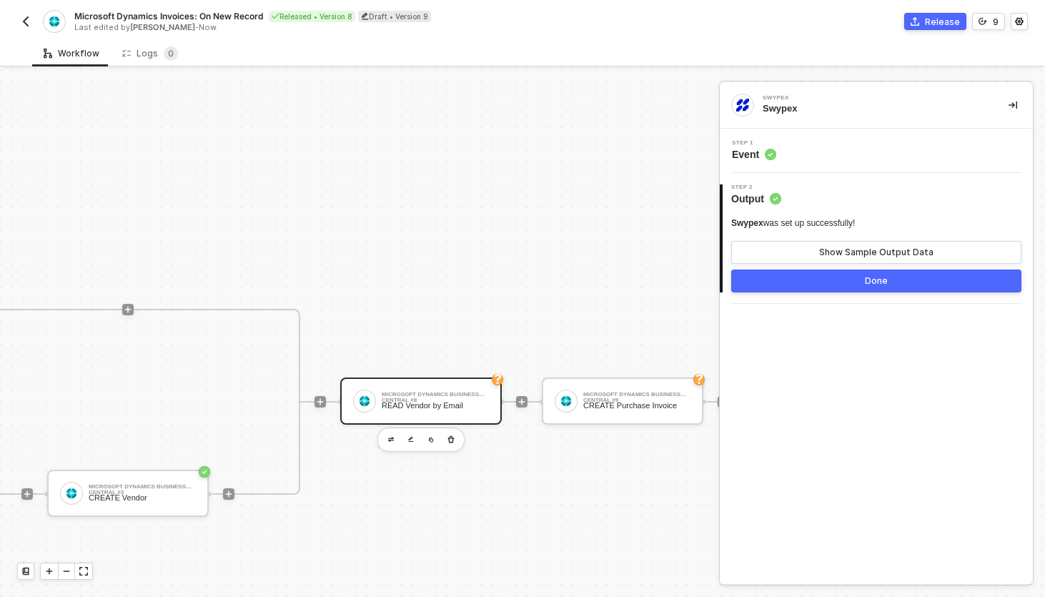
click at [448, 400] on div "Microsoft Dynamics Business Central #8 READ Vendor by Email" at bounding box center [435, 400] width 107 height 27
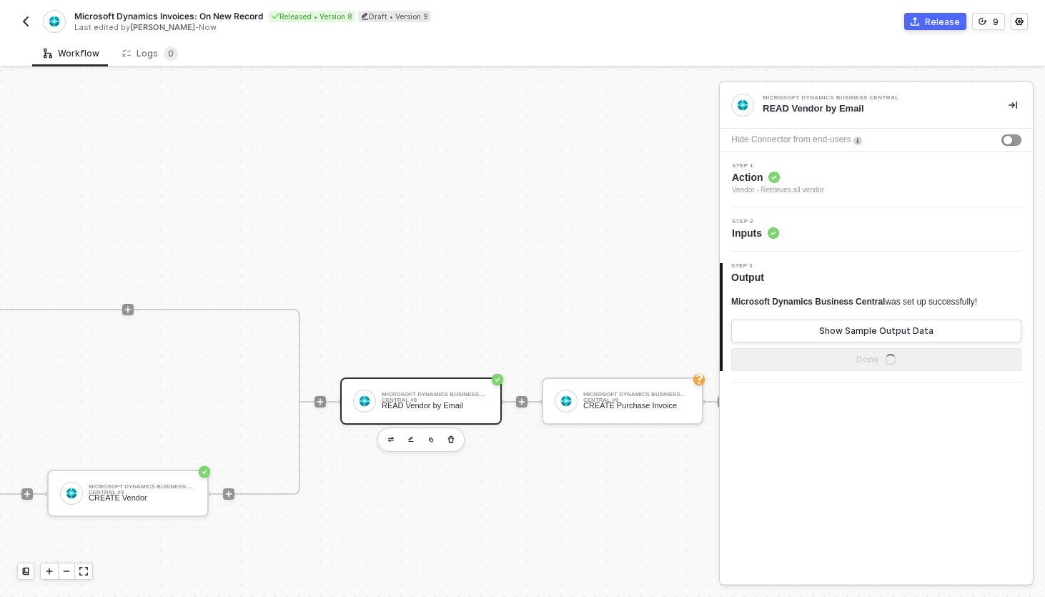
click at [810, 233] on div "Step 2 Inputs" at bounding box center [878, 229] width 310 height 21
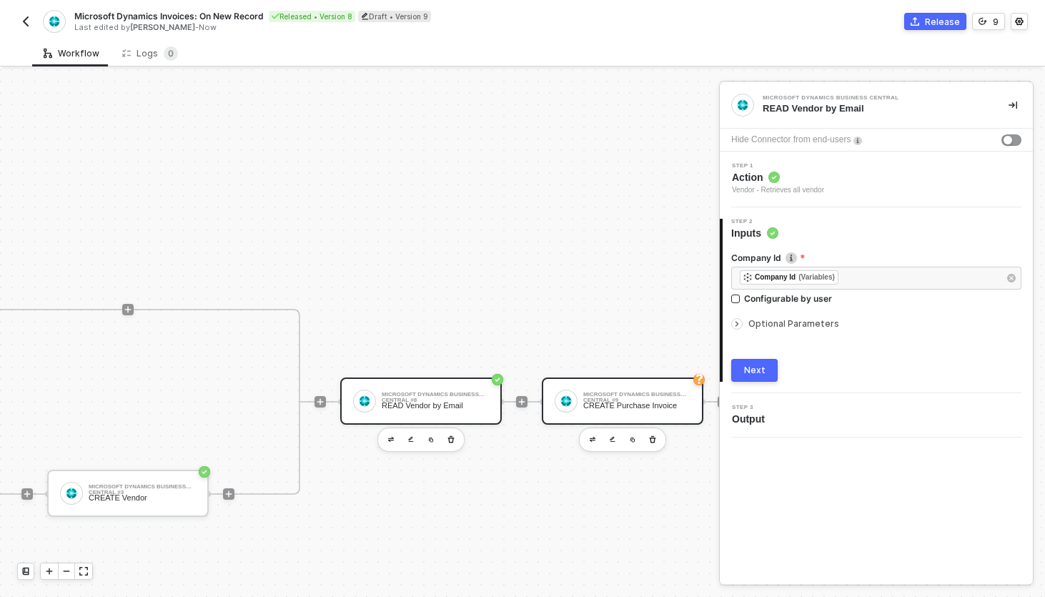
click at [663, 407] on div "CREATE Purchase Invoice" at bounding box center [636, 405] width 107 height 9
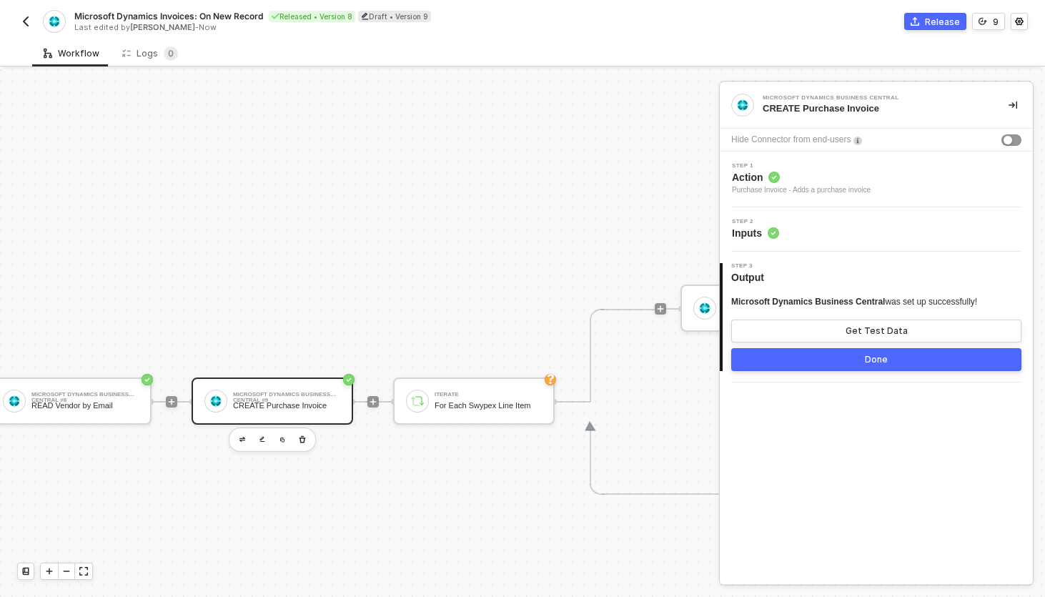
scroll to position [503, 1239]
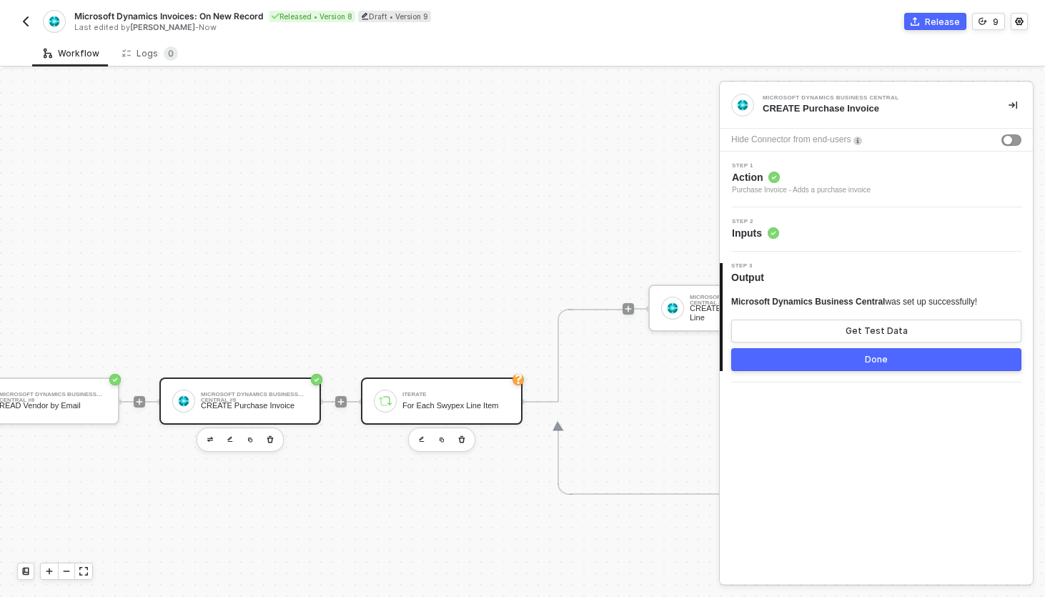
click at [405, 392] on div "Iterate" at bounding box center [455, 395] width 107 height 6
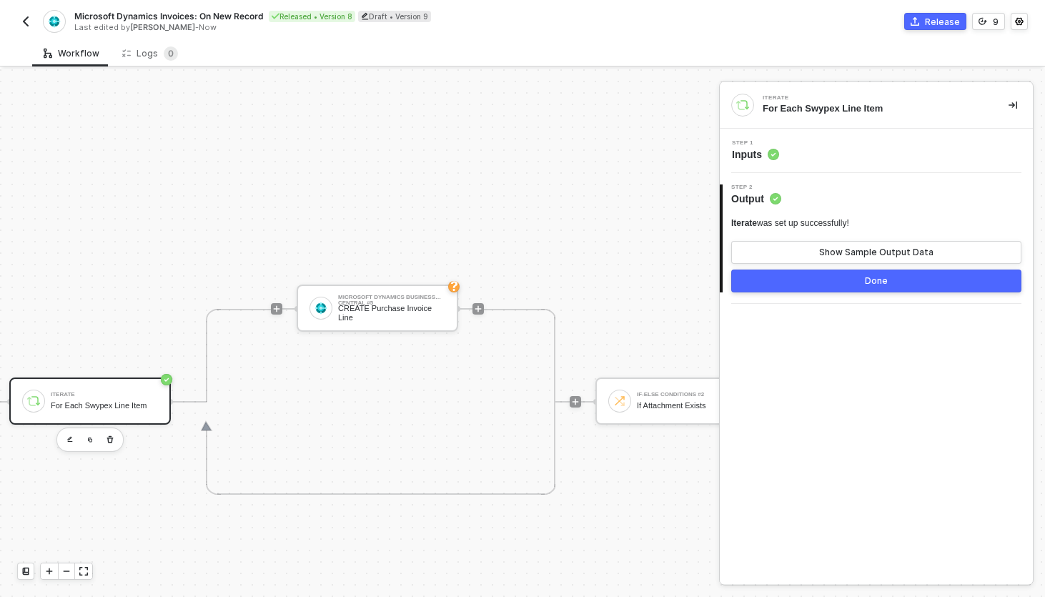
scroll to position [503, 1640]
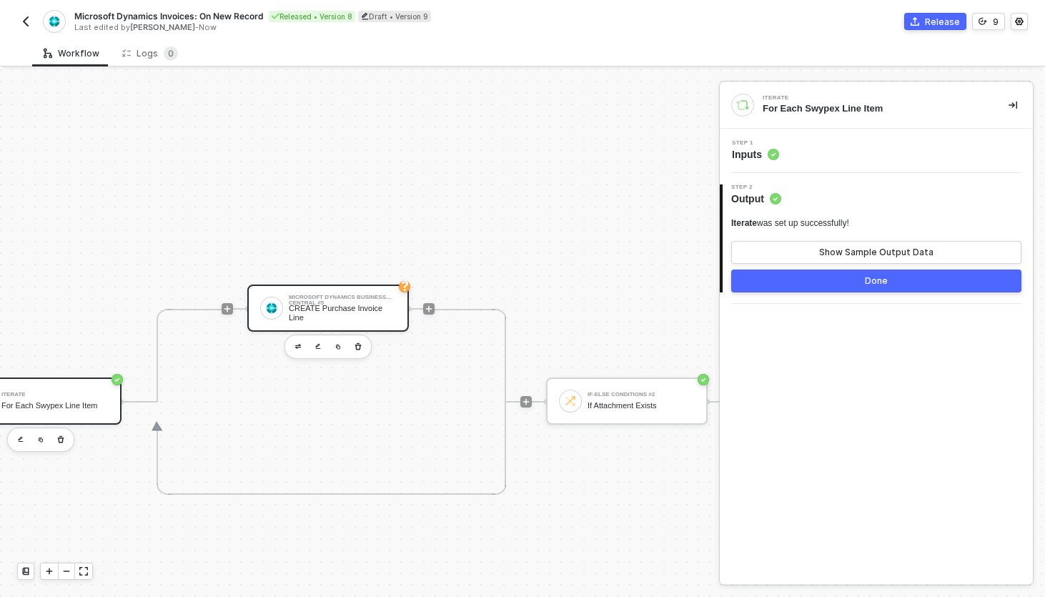
click at [353, 293] on div "Microsoft Dynamics Business Central #5 CREATE Purchase Invoice Line" at bounding box center [328, 308] width 162 height 47
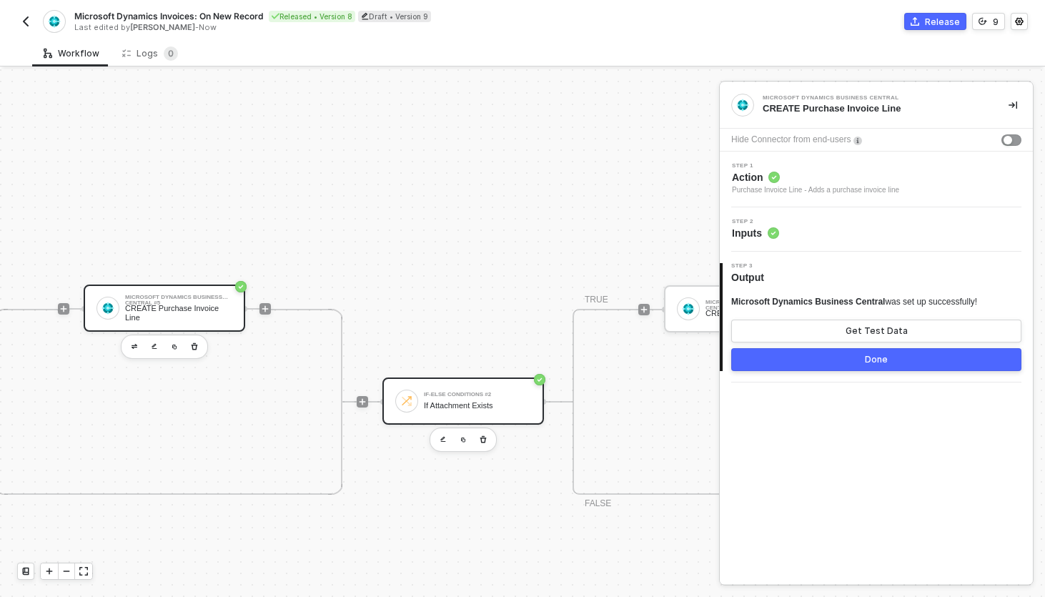
click at [448, 402] on div "If Attachment Exists" at bounding box center [477, 405] width 107 height 9
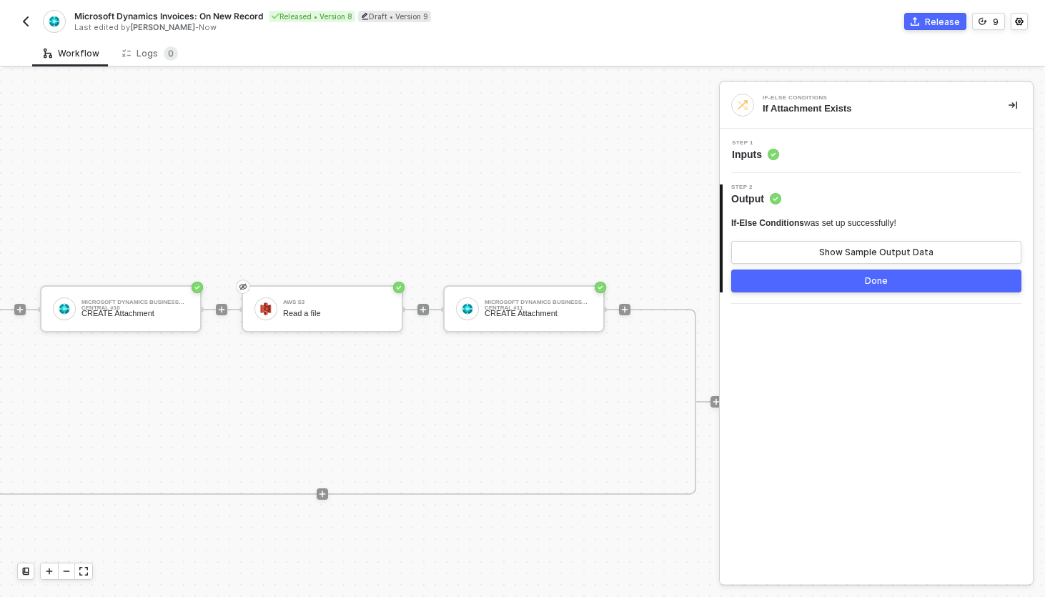
scroll to position [503, 2520]
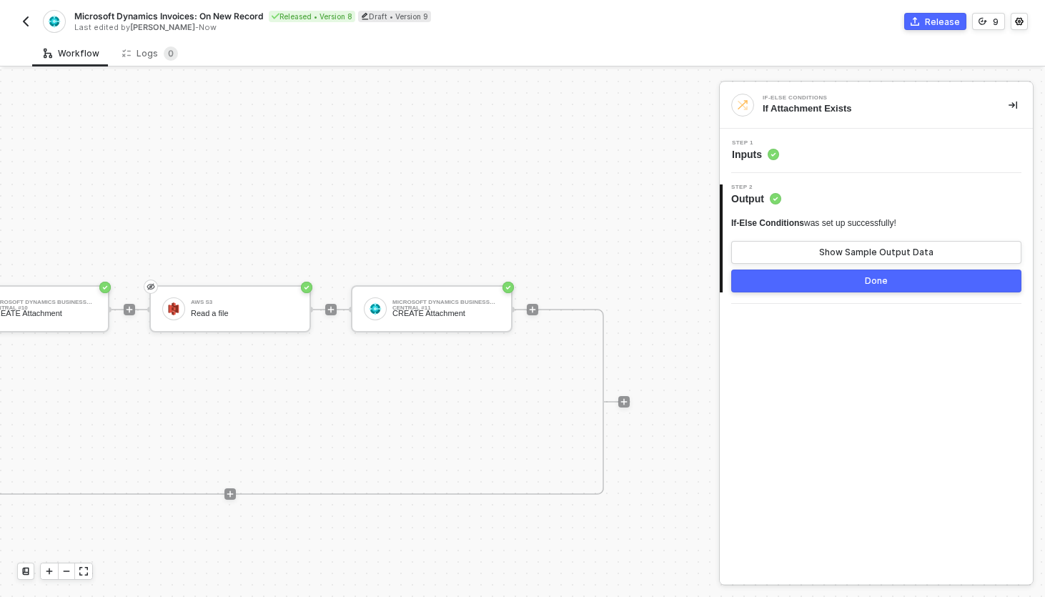
click at [949, 26] on div "Release" at bounding box center [942, 22] width 35 height 12
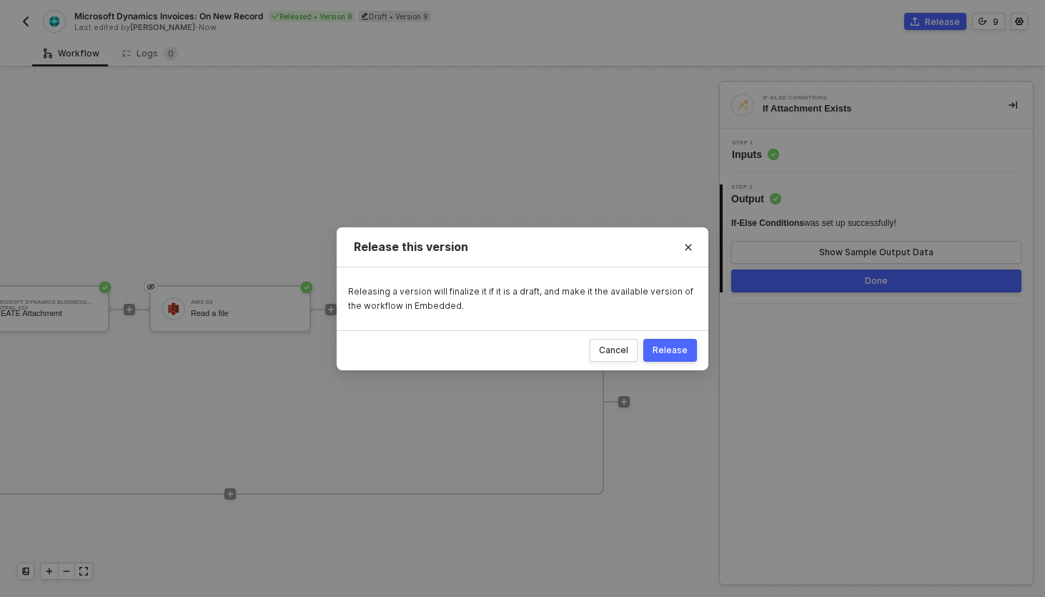
click at [691, 344] on button "Release" at bounding box center [670, 350] width 54 height 23
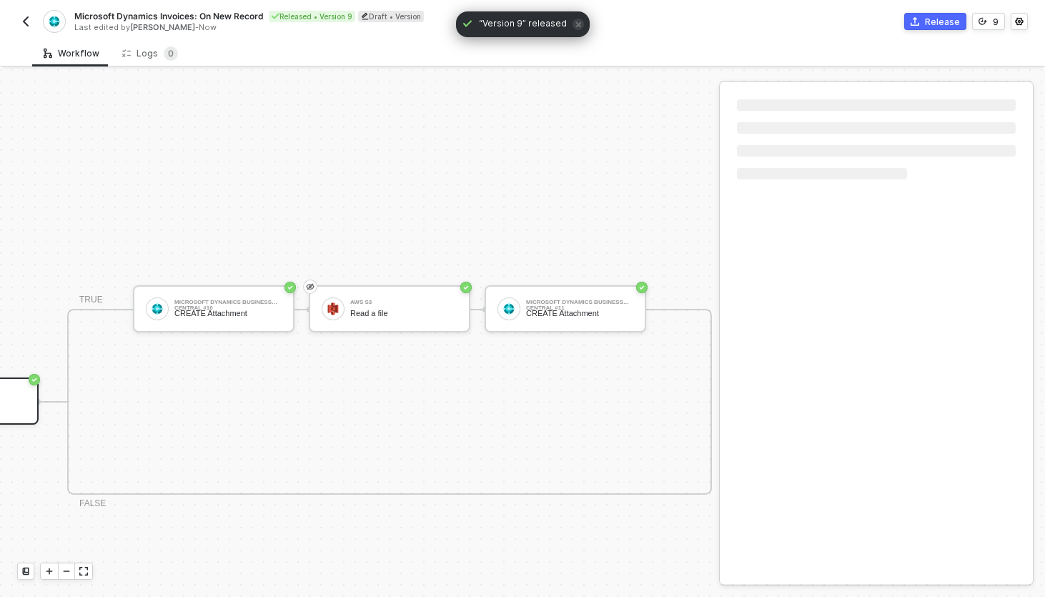
scroll to position [503, 2055]
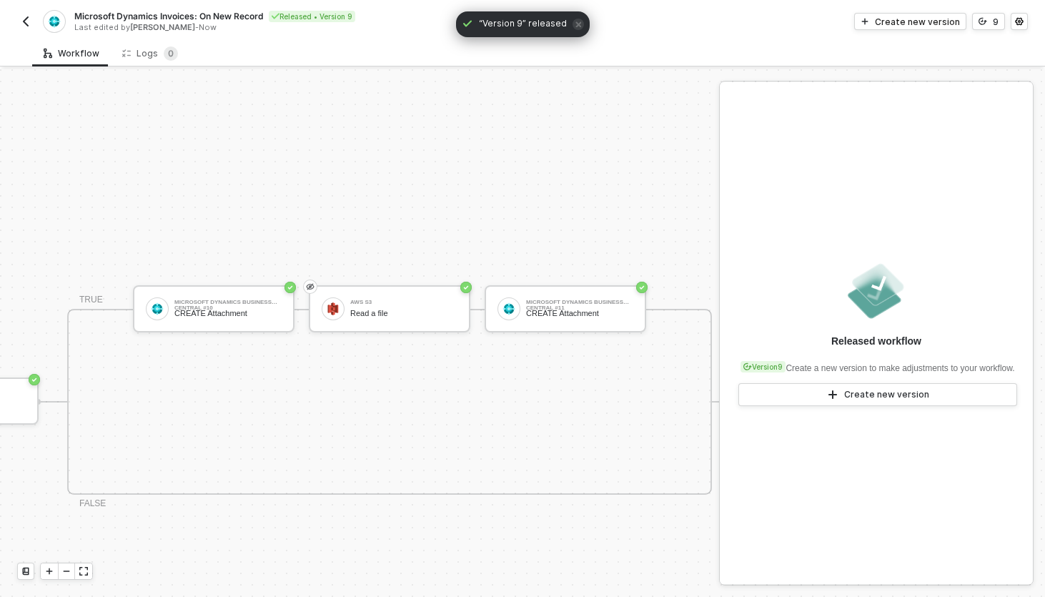
click at [29, 24] on img "button" at bounding box center [25, 21] width 11 height 11
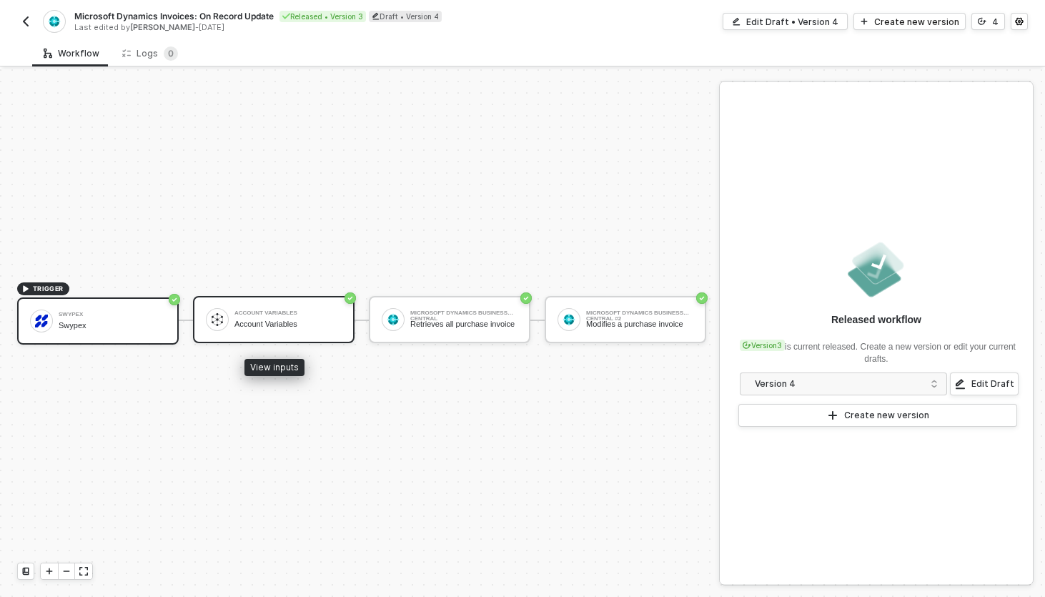
scroll to position [26, 0]
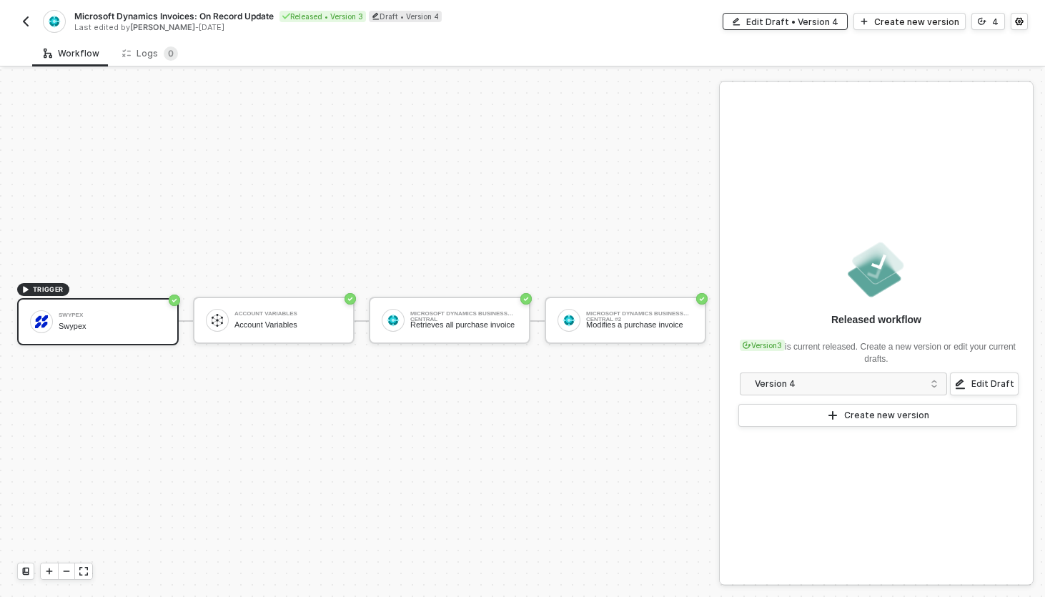
click at [829, 25] on div "Edit Draft • Version 4" at bounding box center [792, 22] width 92 height 12
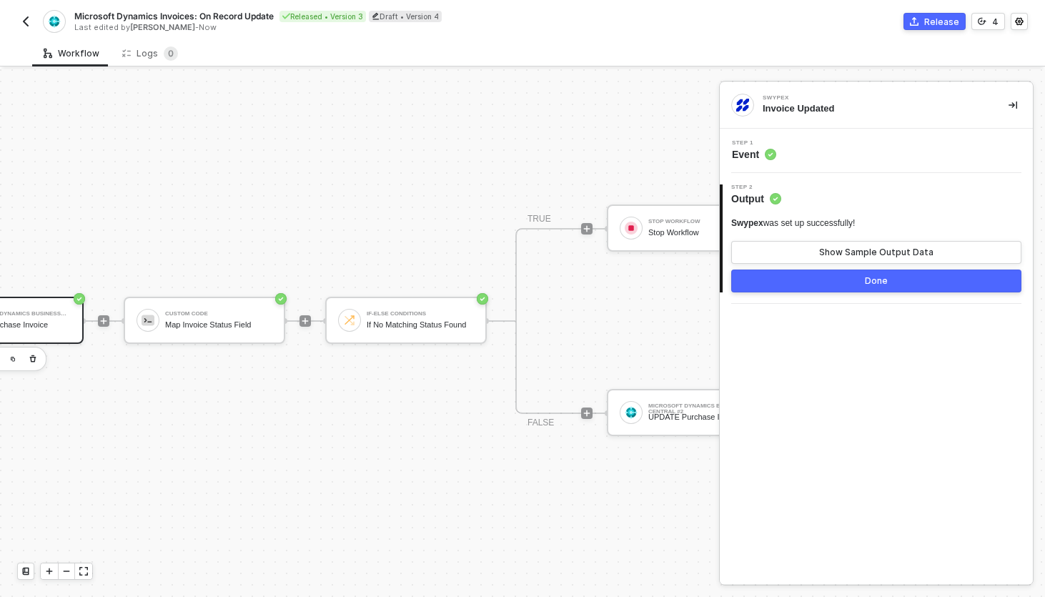
scroll to position [26, 754]
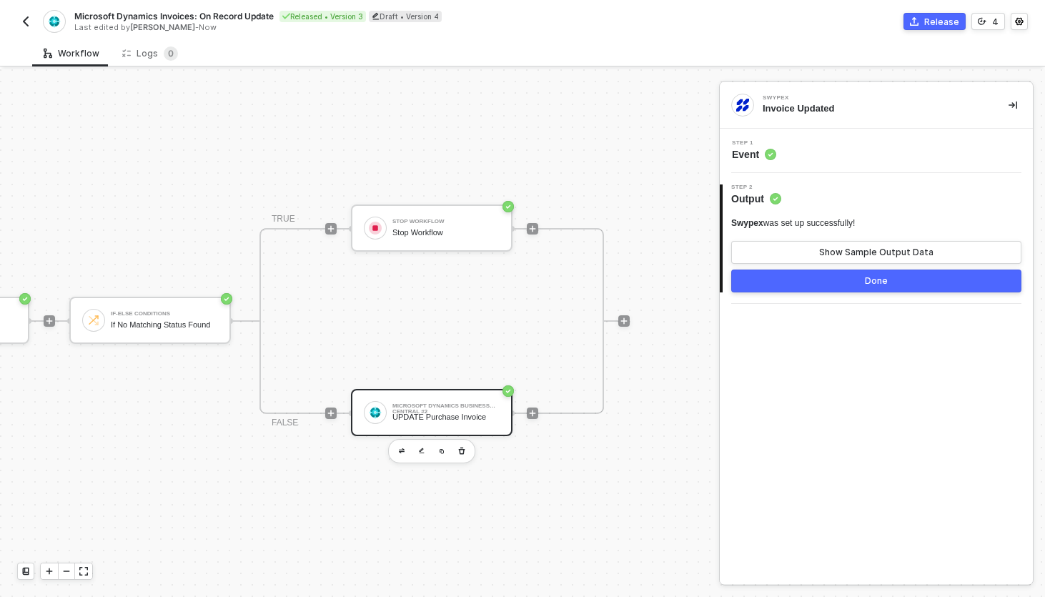
click at [450, 415] on div "UPDATE Purchase Invoice" at bounding box center [445, 416] width 107 height 9
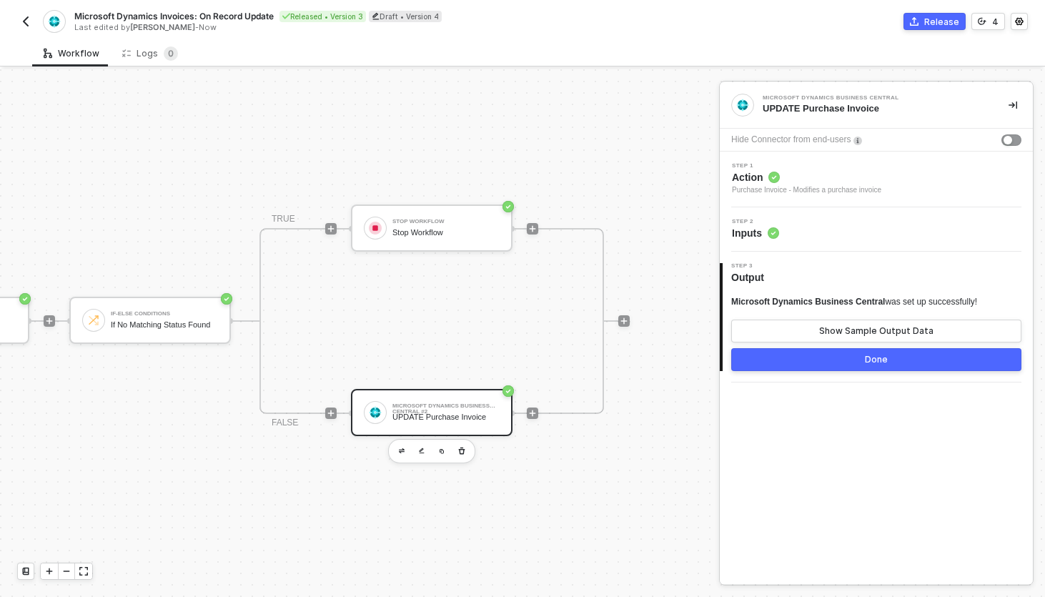
click at [828, 229] on div "Step 2 Inputs" at bounding box center [878, 229] width 310 height 21
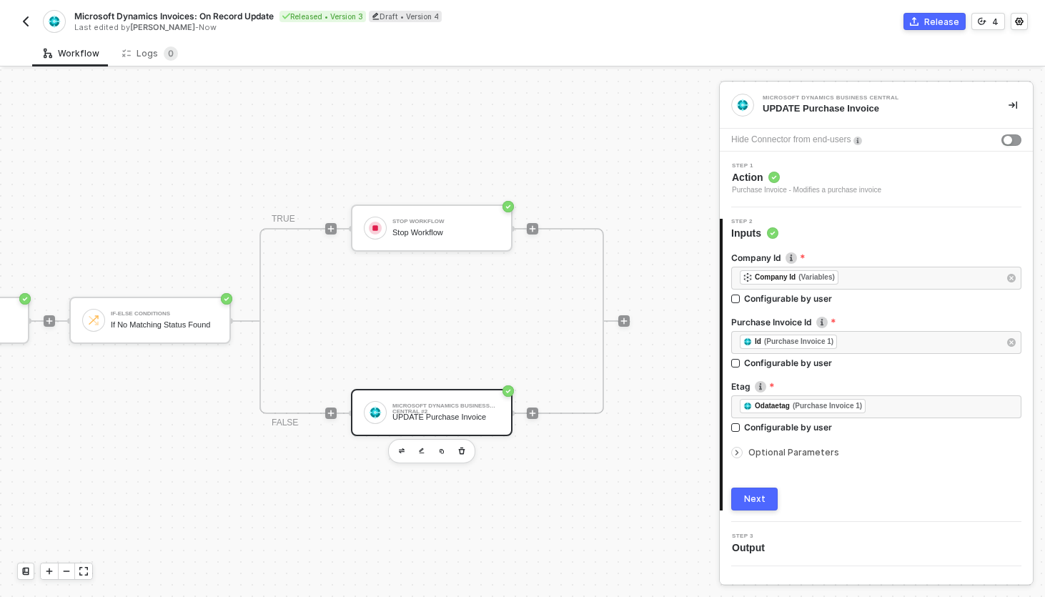
click at [806, 455] on span "Optional Parameters" at bounding box center [794, 452] width 91 height 11
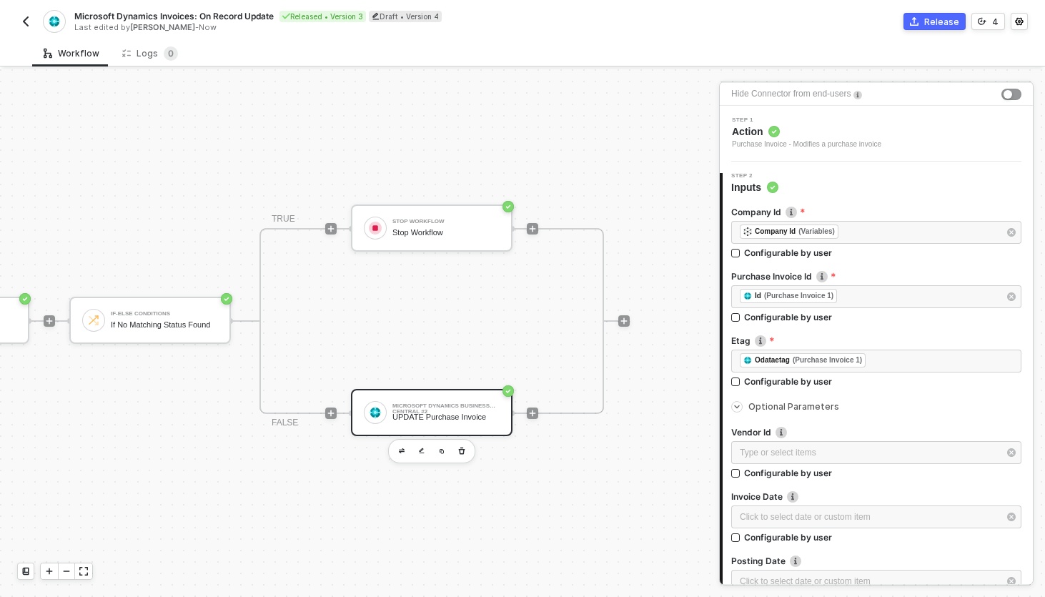
scroll to position [0, 0]
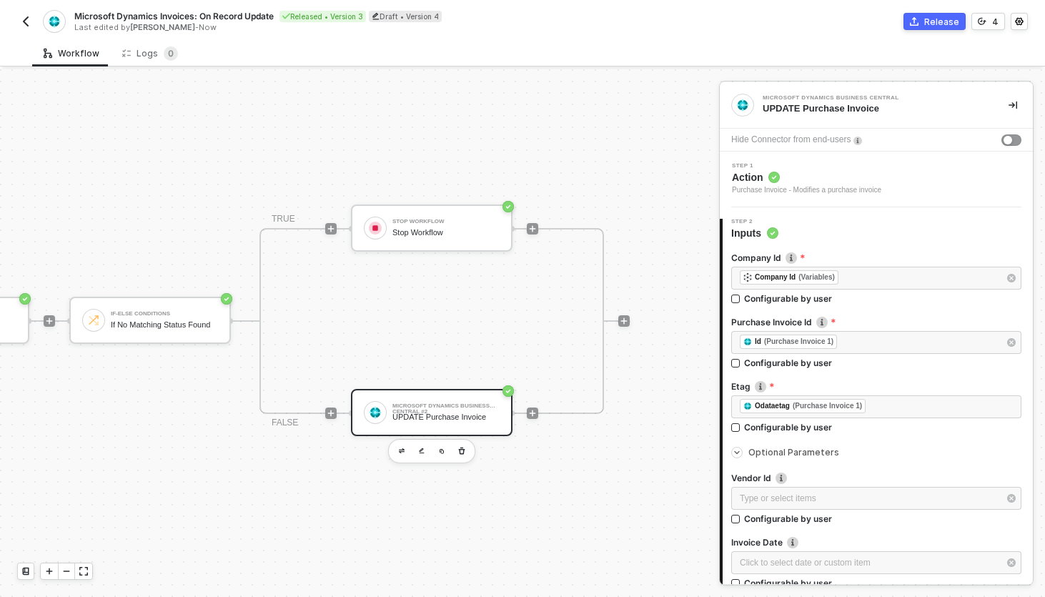
click at [919, 23] on icon "icon-commerce" at bounding box center [914, 21] width 9 height 9
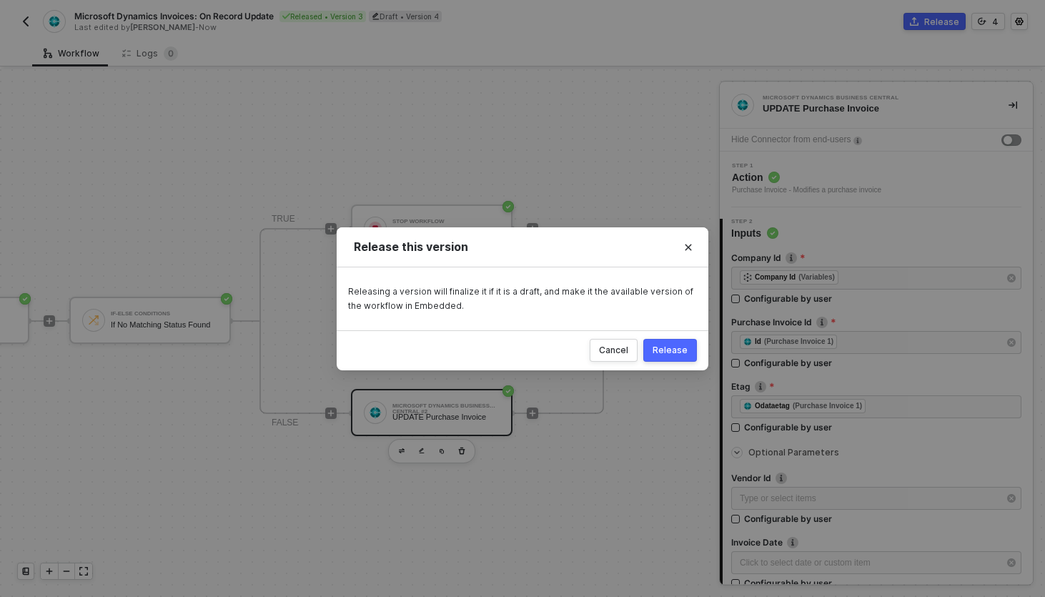
click at [665, 350] on div "Release" at bounding box center [670, 350] width 35 height 11
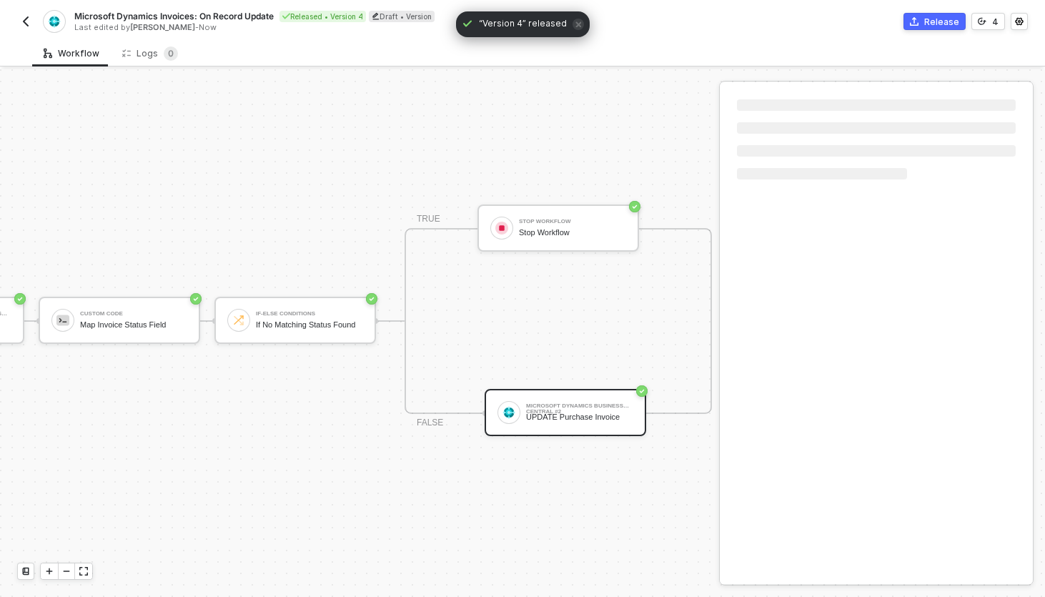
scroll to position [26, 506]
click at [24, 21] on img "button" at bounding box center [25, 21] width 11 height 11
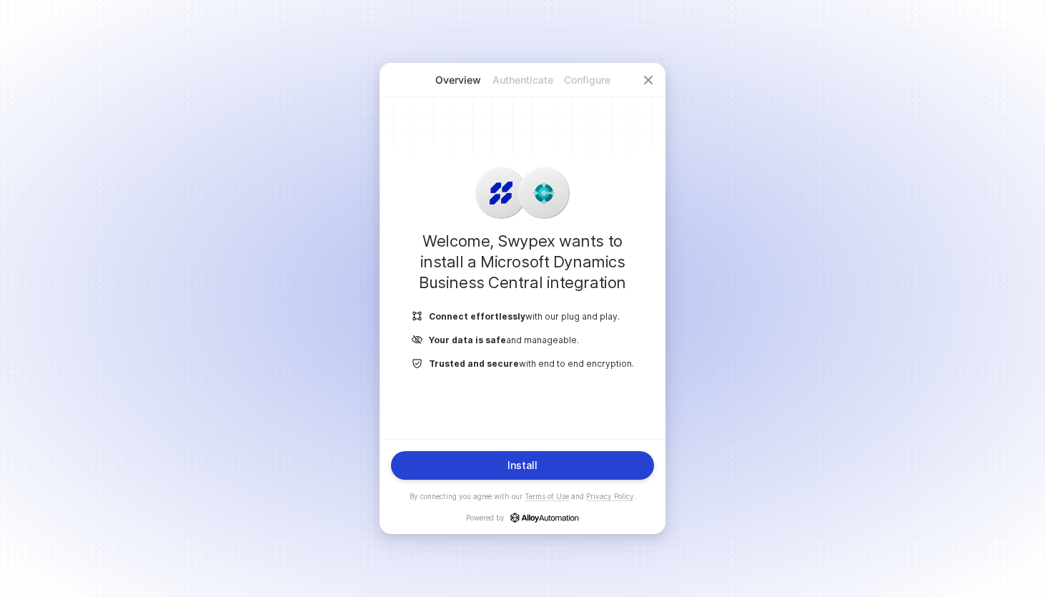
click at [530, 475] on button "Install" at bounding box center [522, 465] width 263 height 29
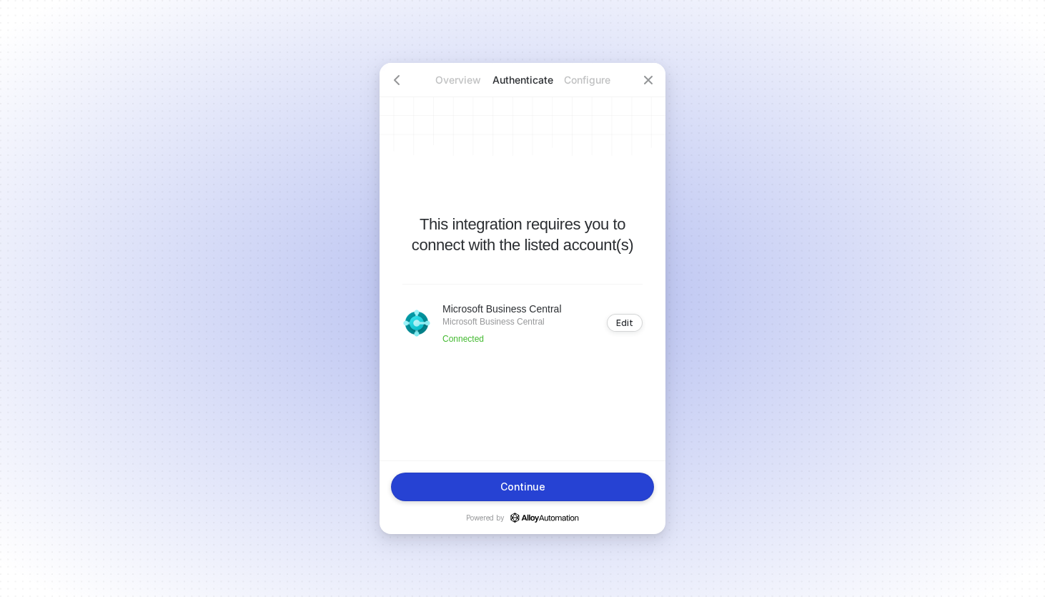
click at [583, 492] on button "Continue" at bounding box center [522, 487] width 263 height 29
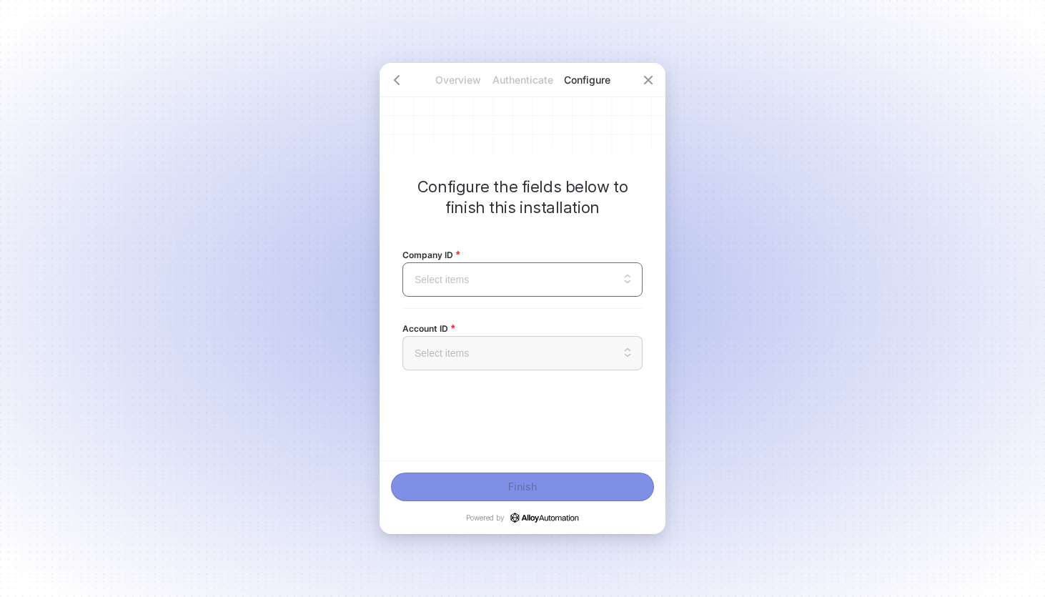
click at [493, 285] on input "search" at bounding box center [522, 279] width 223 height 33
click at [518, 229] on div "Company ID Select items This might show a portion of the full results. Please s…" at bounding box center [522, 300] width 240 height 164
click at [465, 373] on div "Account ID Select items" at bounding box center [522, 345] width 240 height 74
click at [468, 364] on input "search" at bounding box center [522, 353] width 223 height 33
click at [515, 283] on input "search" at bounding box center [522, 279] width 223 height 33
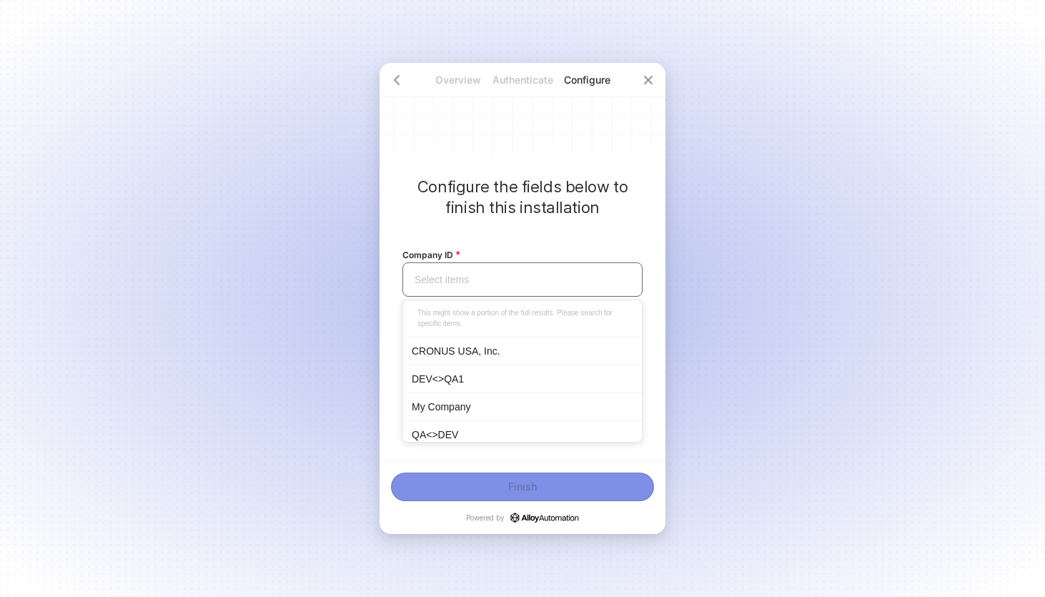
click at [438, 361] on div "CRONUS USA, Inc." at bounding box center [522, 351] width 239 height 28
click at [460, 352] on span "Loading..." at bounding box center [523, 352] width 216 height 21
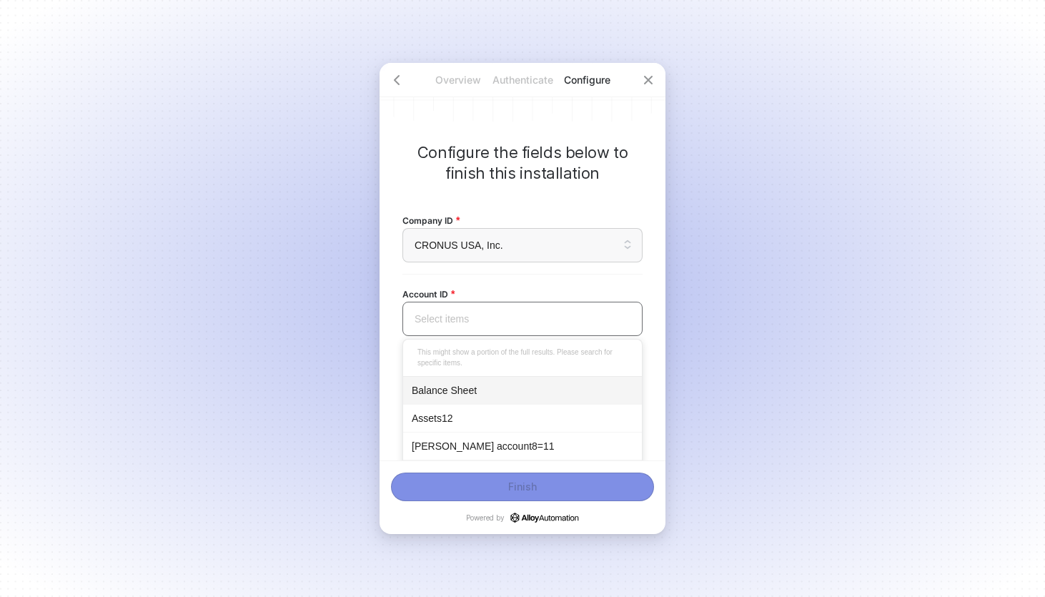
scroll to position [35, 0]
click at [515, 283] on div "Account ID Select items This might show a portion of the full results. Please s…" at bounding box center [522, 310] width 240 height 74
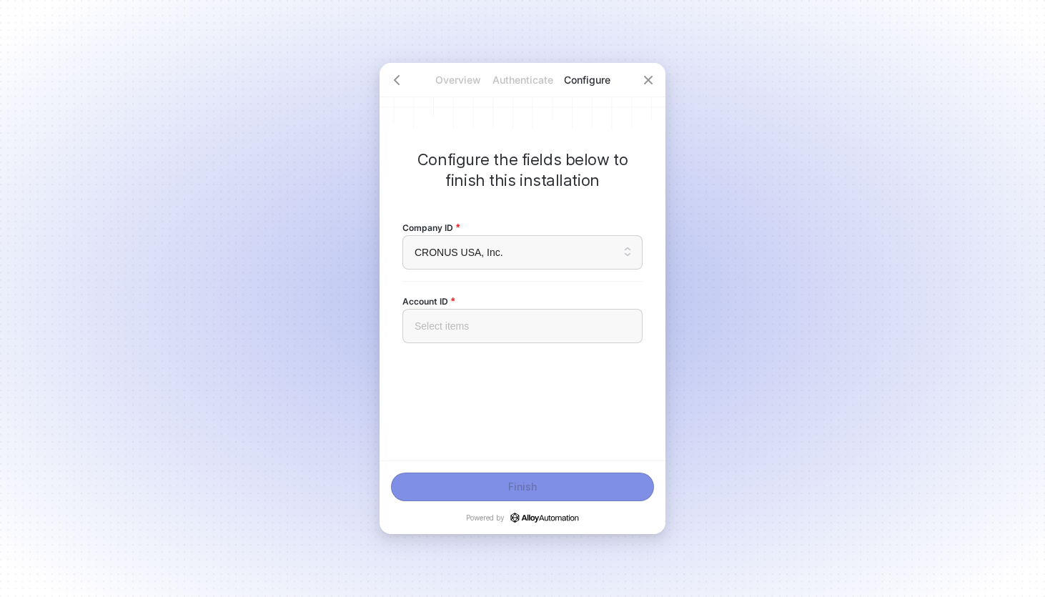
scroll to position [0, 0]
